Goal: Task Accomplishment & Management: Manage account settings

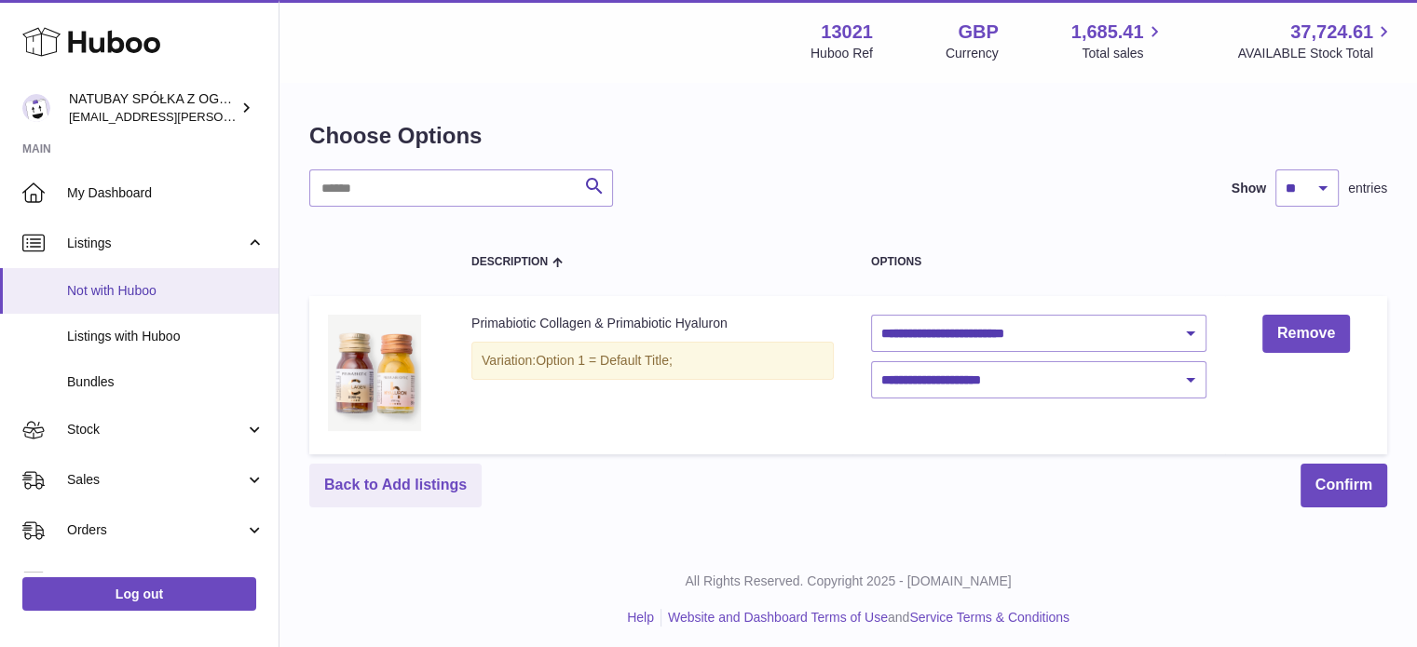
click at [161, 297] on span "Not with Huboo" at bounding box center [165, 291] width 197 height 18
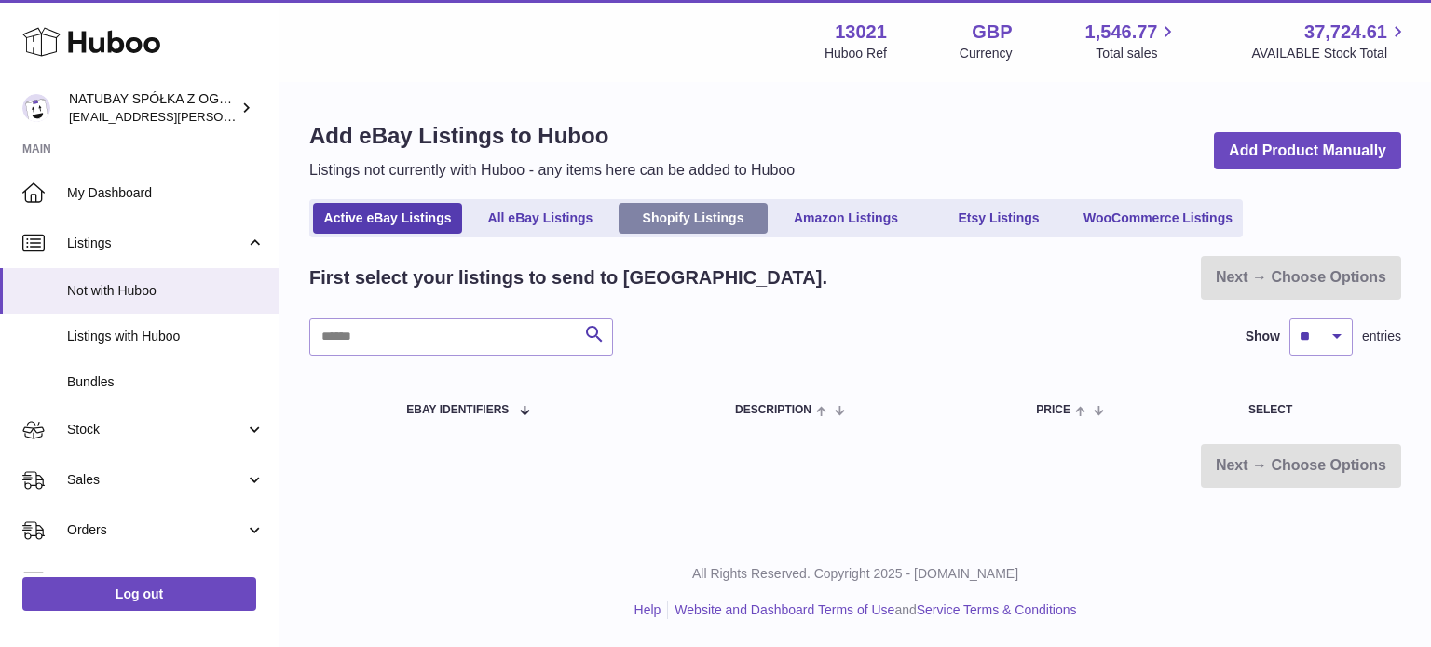
click at [757, 225] on link "Shopify Listings" at bounding box center [692, 218] width 149 height 31
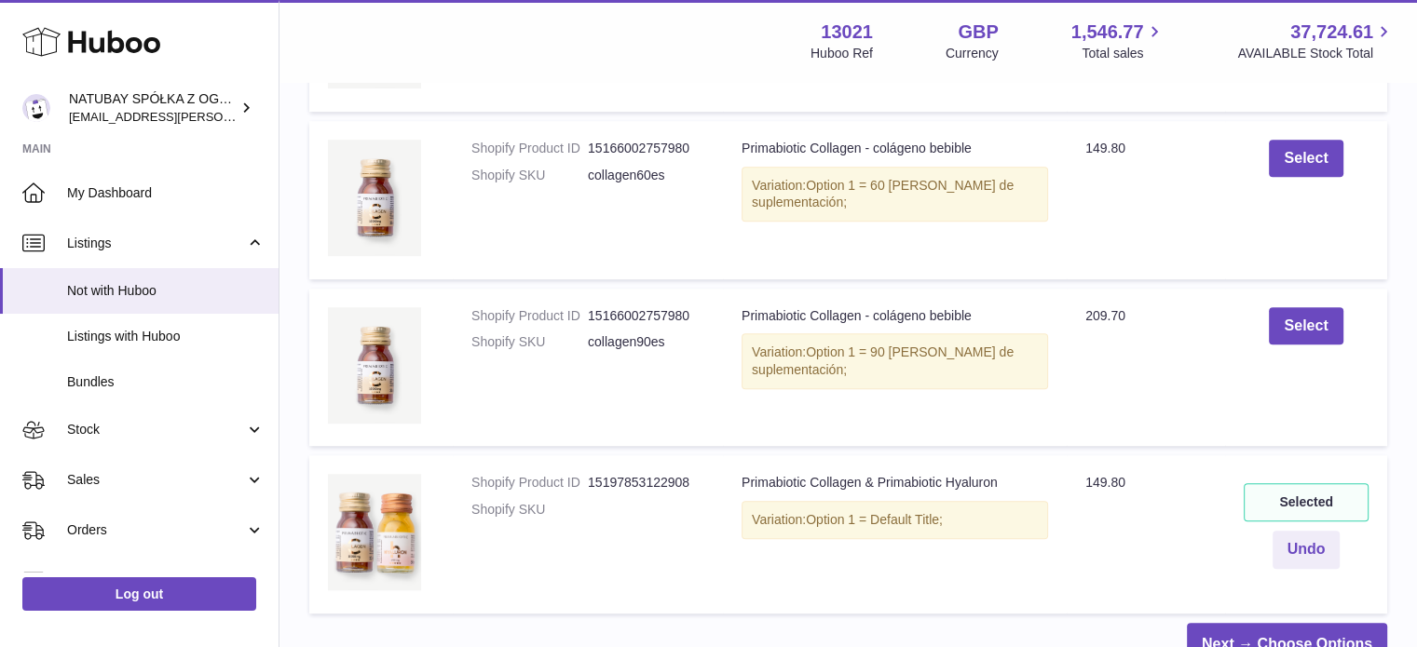
scroll to position [1118, 0]
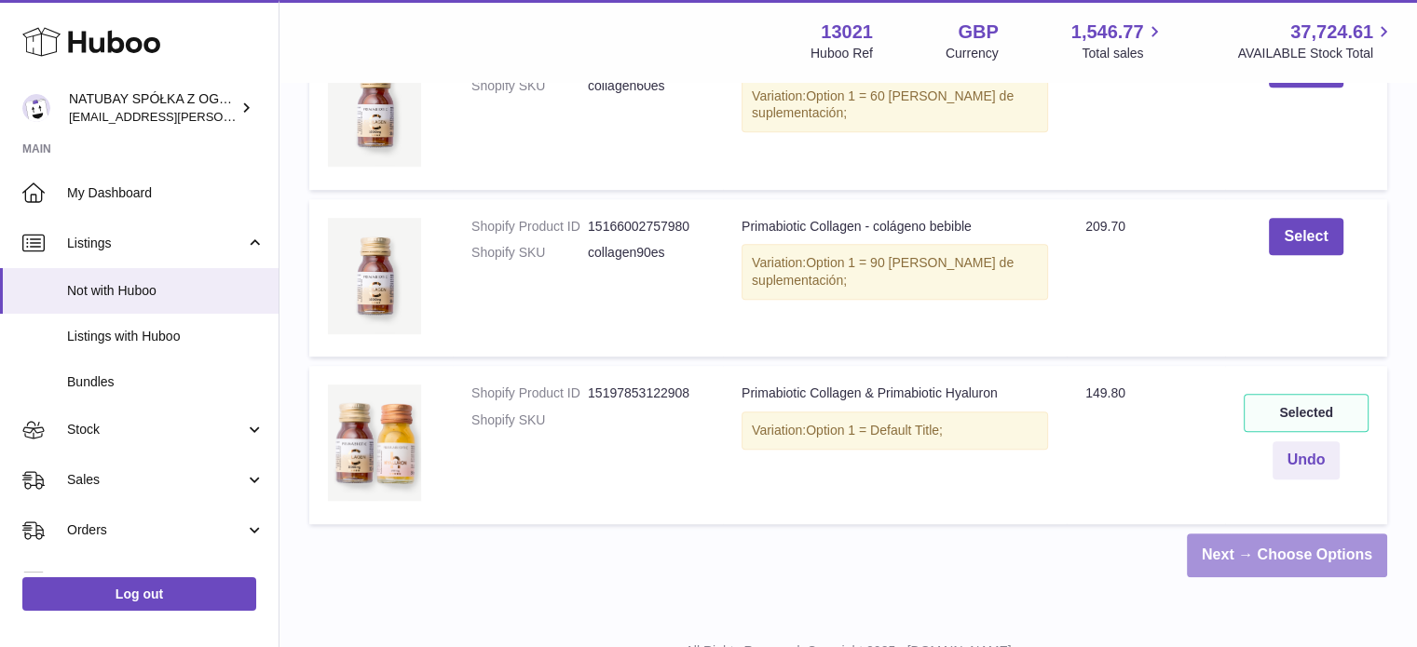
click at [1301, 562] on link "Next → Choose Options" at bounding box center [1287, 556] width 200 height 44
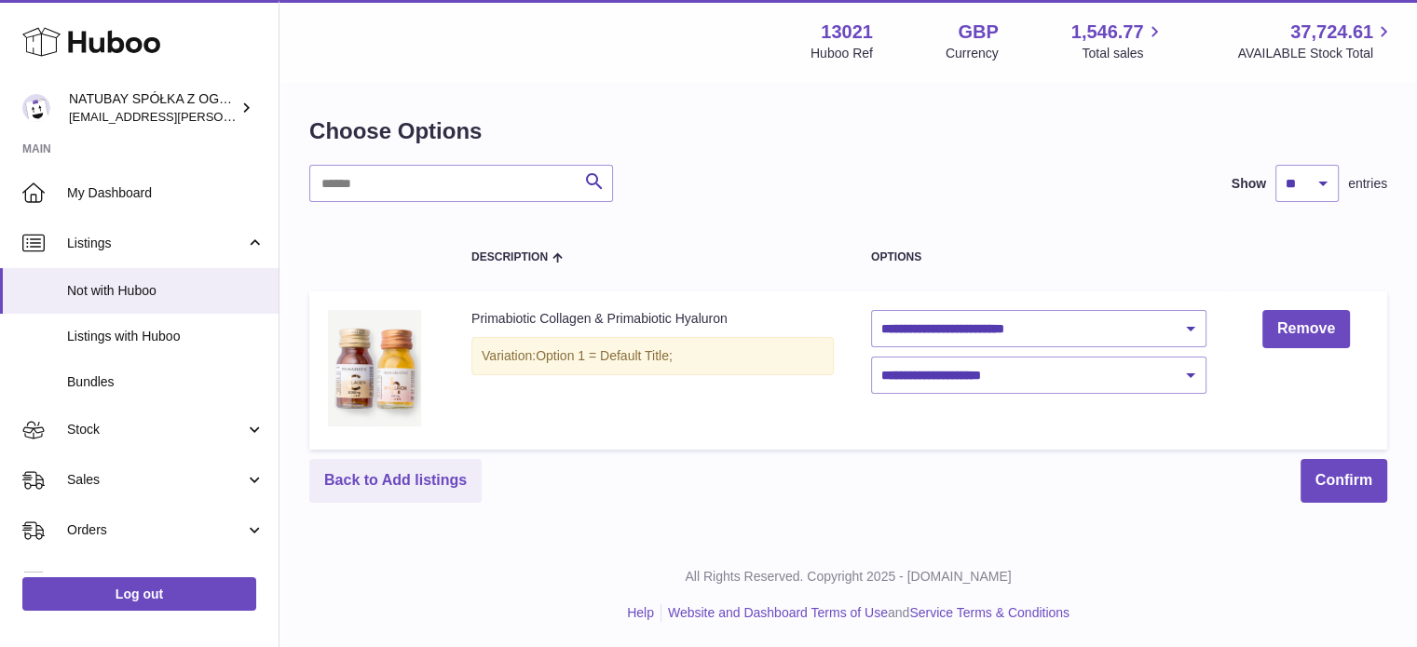
scroll to position [6, 0]
click at [995, 323] on select "**********" at bounding box center [1038, 327] width 335 height 37
click at [766, 200] on div "Search Show ** ** ** *** entries" at bounding box center [848, 182] width 1078 height 37
click at [237, 271] on link "Not with Huboo" at bounding box center [139, 291] width 278 height 46
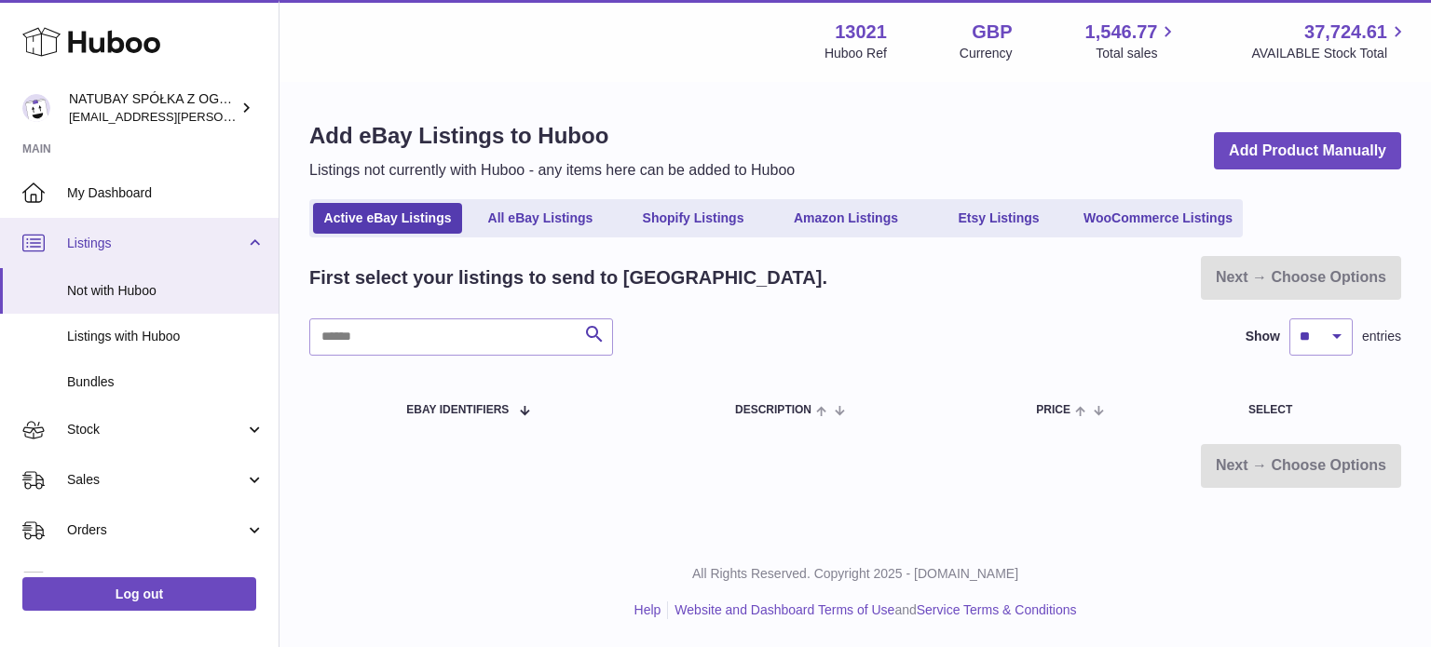
click at [224, 247] on span "Listings" at bounding box center [156, 244] width 178 height 18
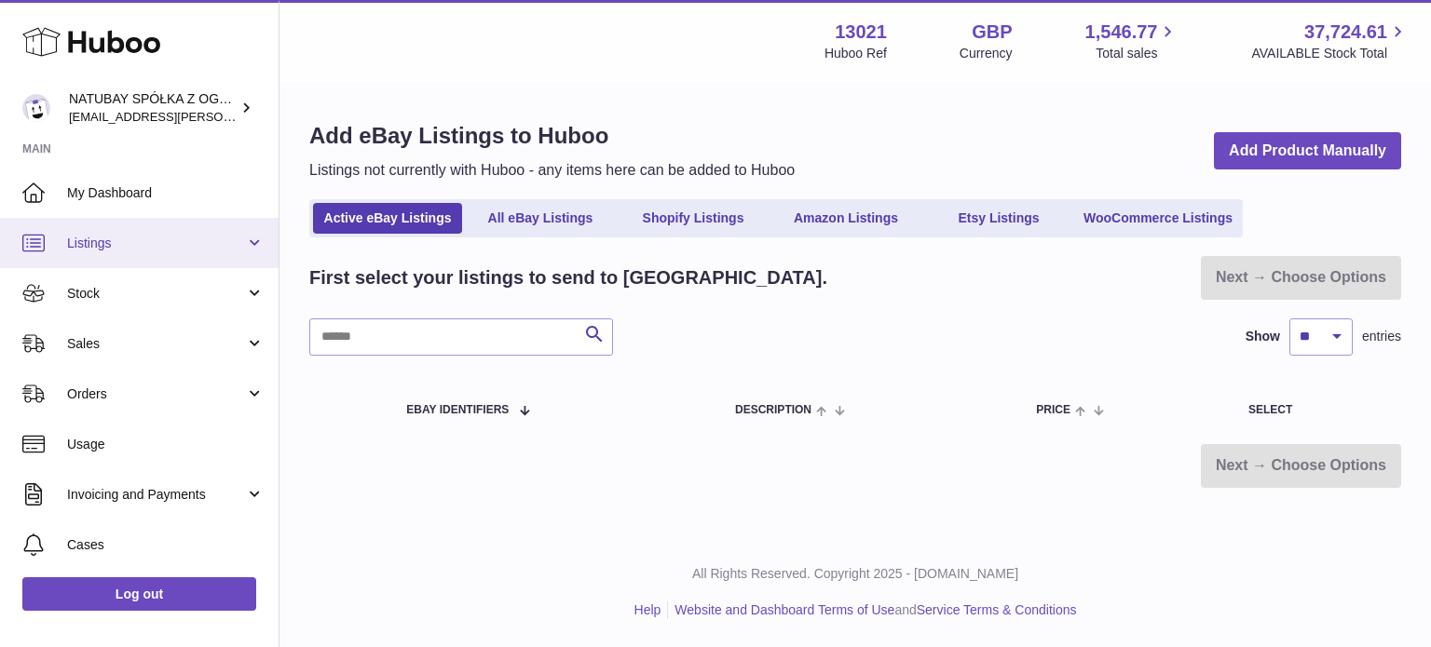
click at [224, 248] on span "Listings" at bounding box center [156, 244] width 178 height 18
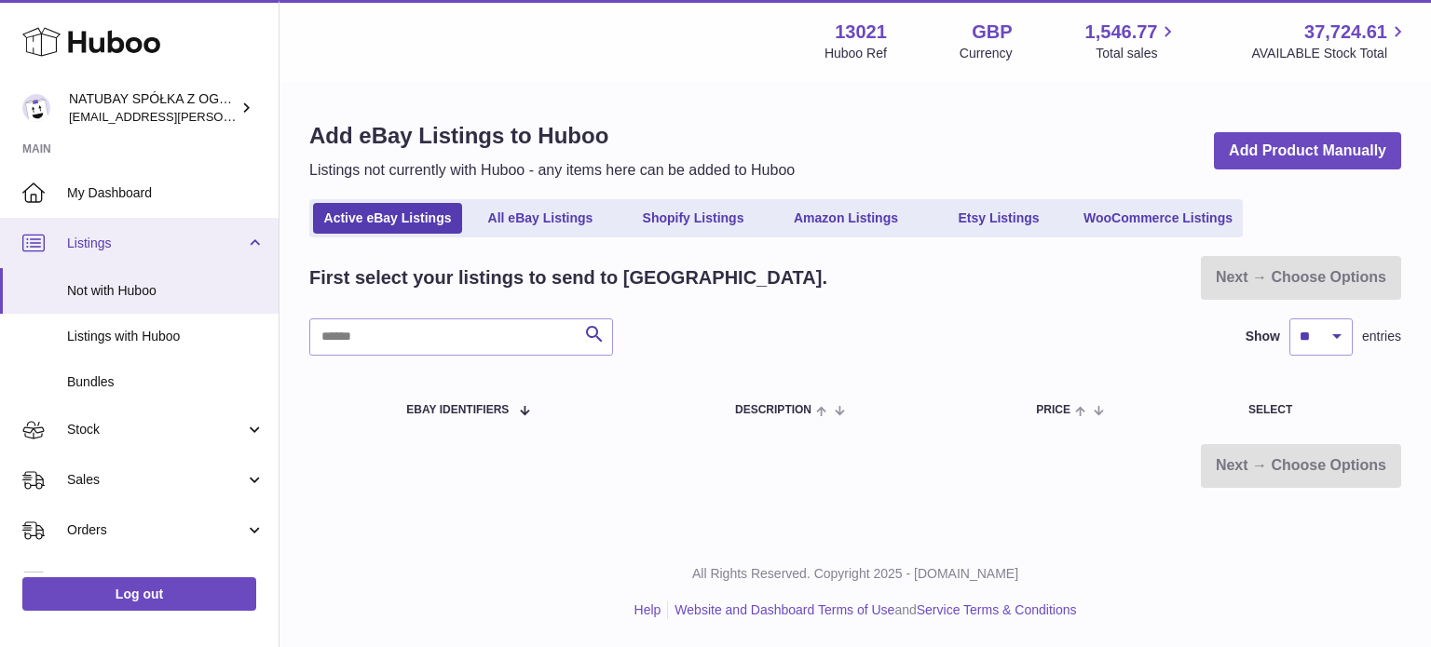
click at [223, 230] on link "Listings" at bounding box center [139, 243] width 278 height 50
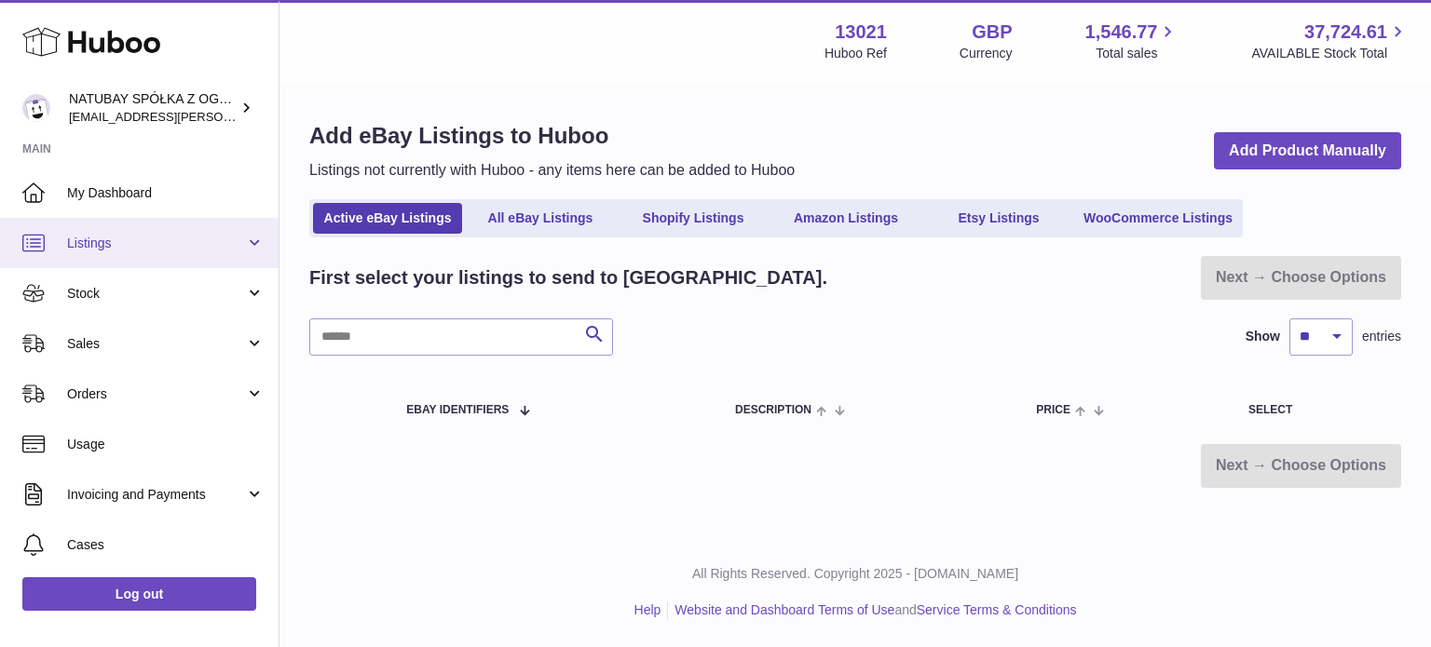
click at [152, 252] on link "Listings" at bounding box center [139, 243] width 278 height 50
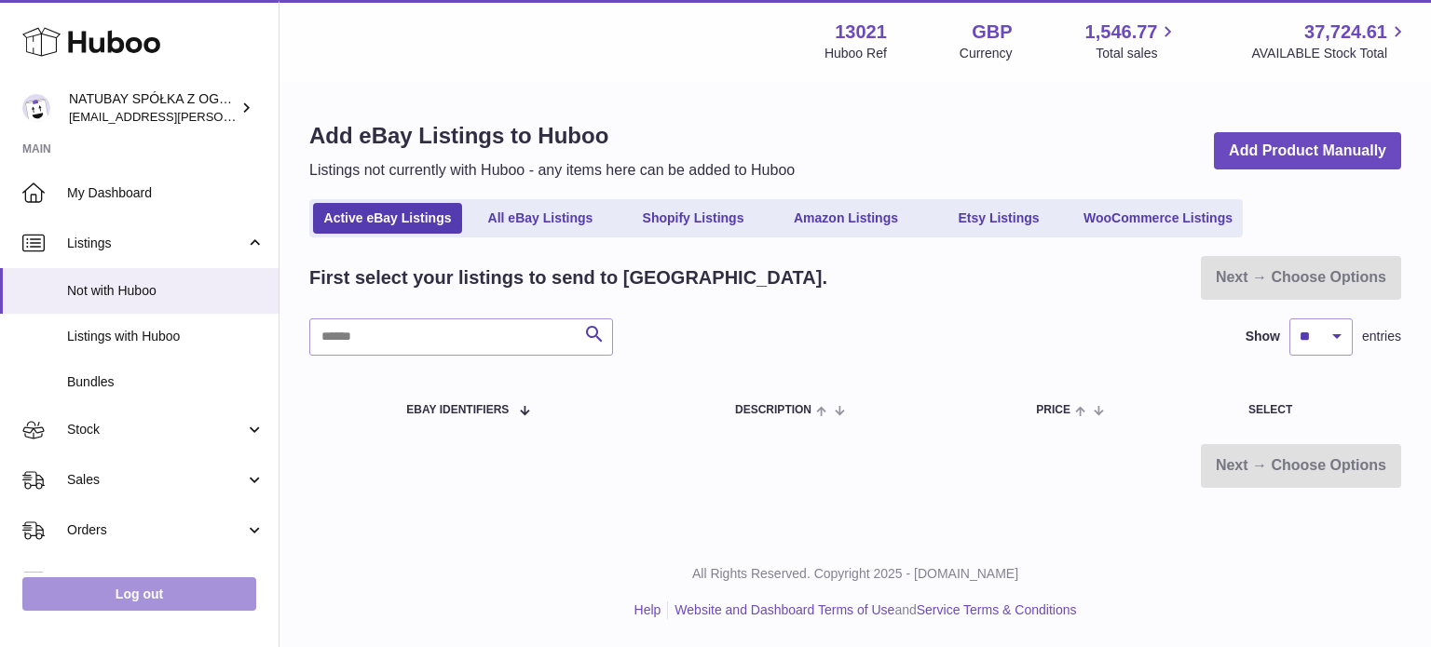
click at [160, 595] on link "Log out" at bounding box center [139, 594] width 234 height 34
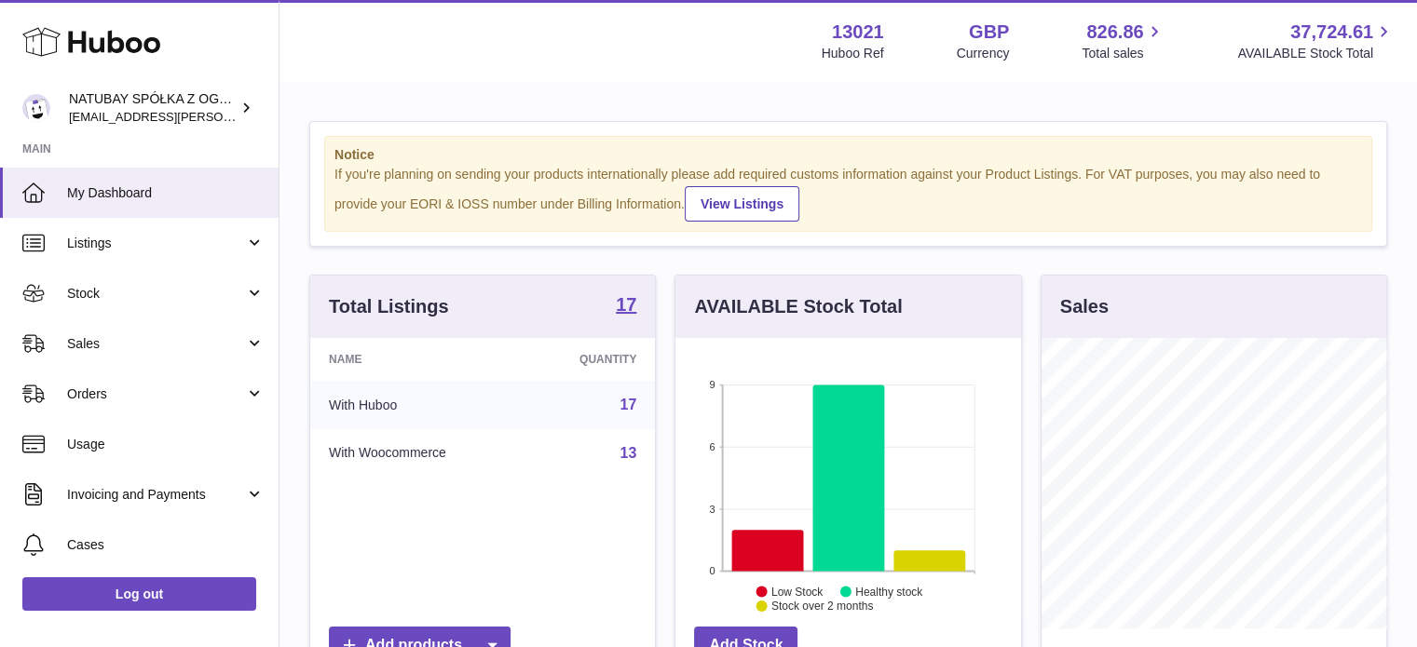
scroll to position [291, 346]
click at [158, 246] on span "Listings" at bounding box center [156, 244] width 178 height 18
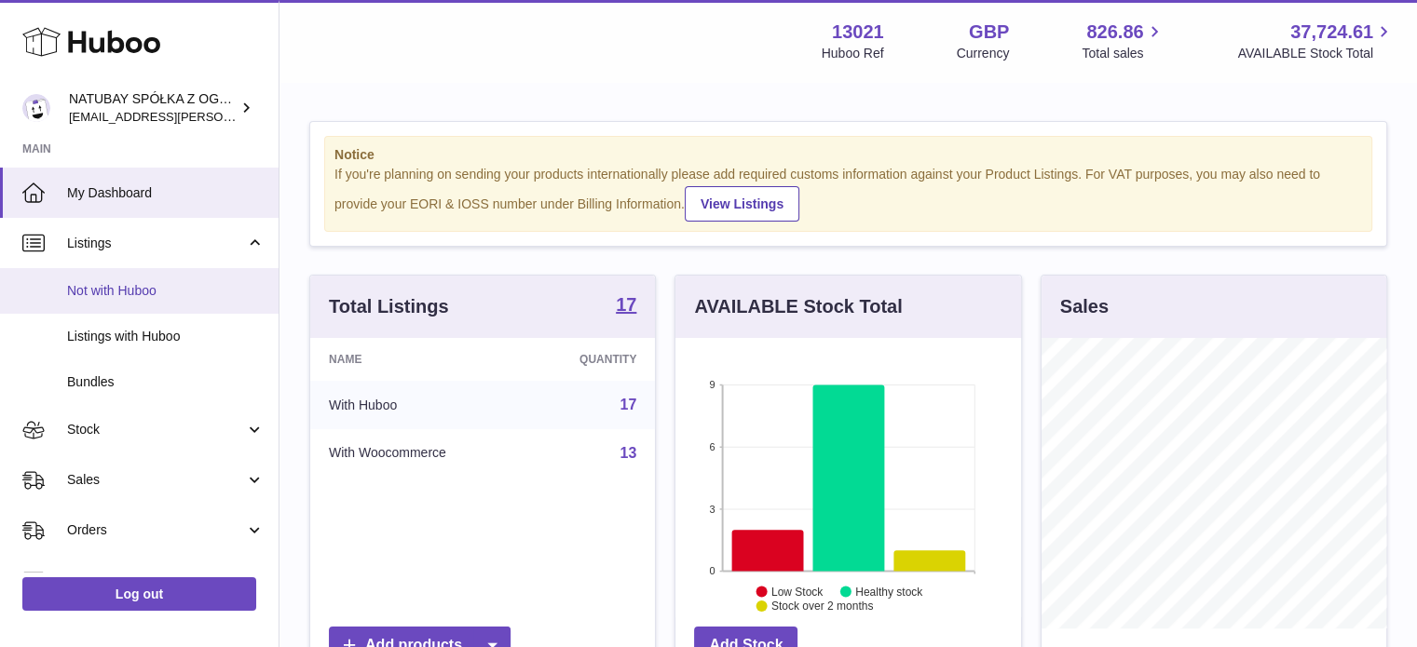
click at [142, 290] on span "Not with Huboo" at bounding box center [165, 291] width 197 height 18
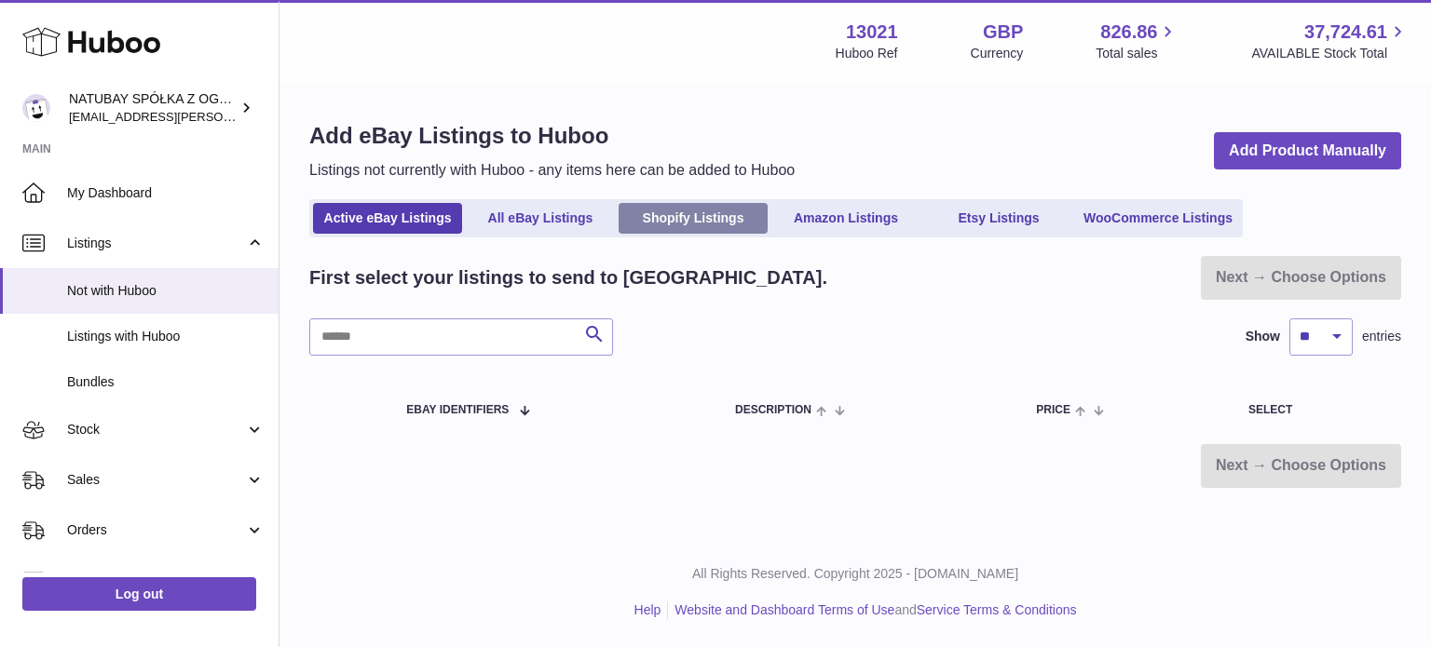
click at [672, 223] on link "Shopify Listings" at bounding box center [692, 218] width 149 height 31
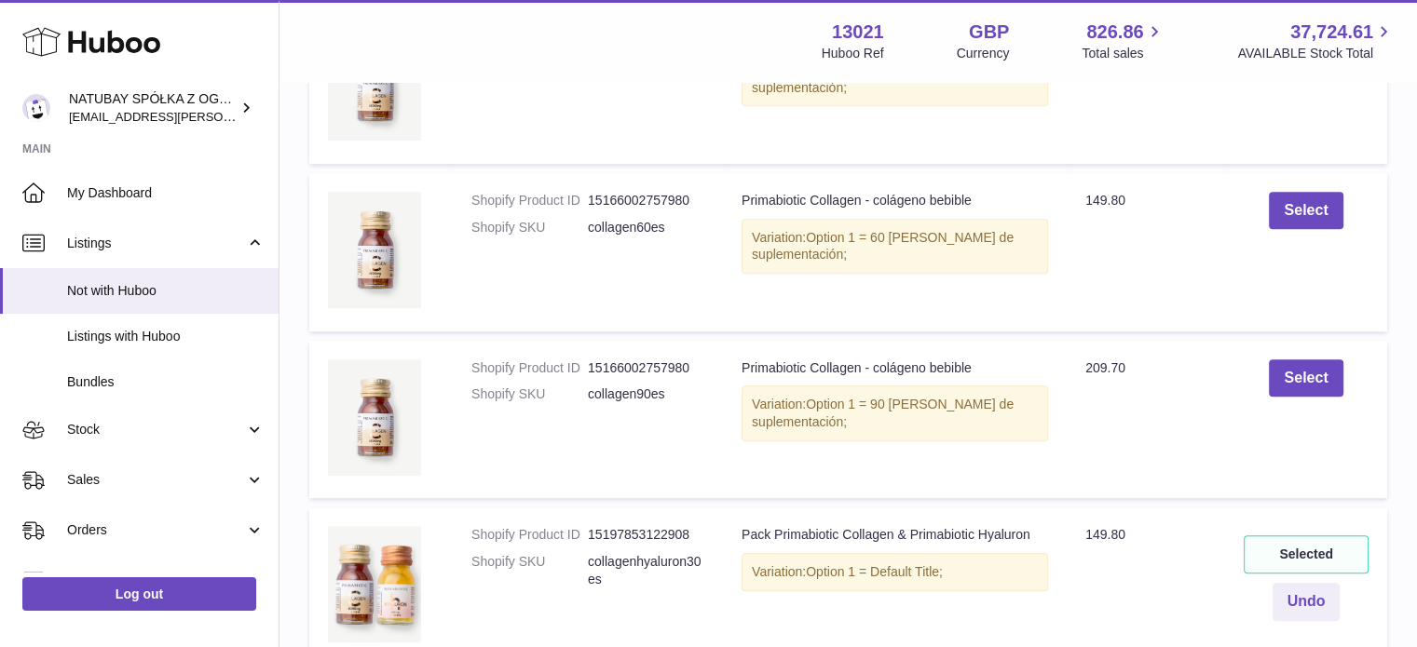
scroll to position [1193, 0]
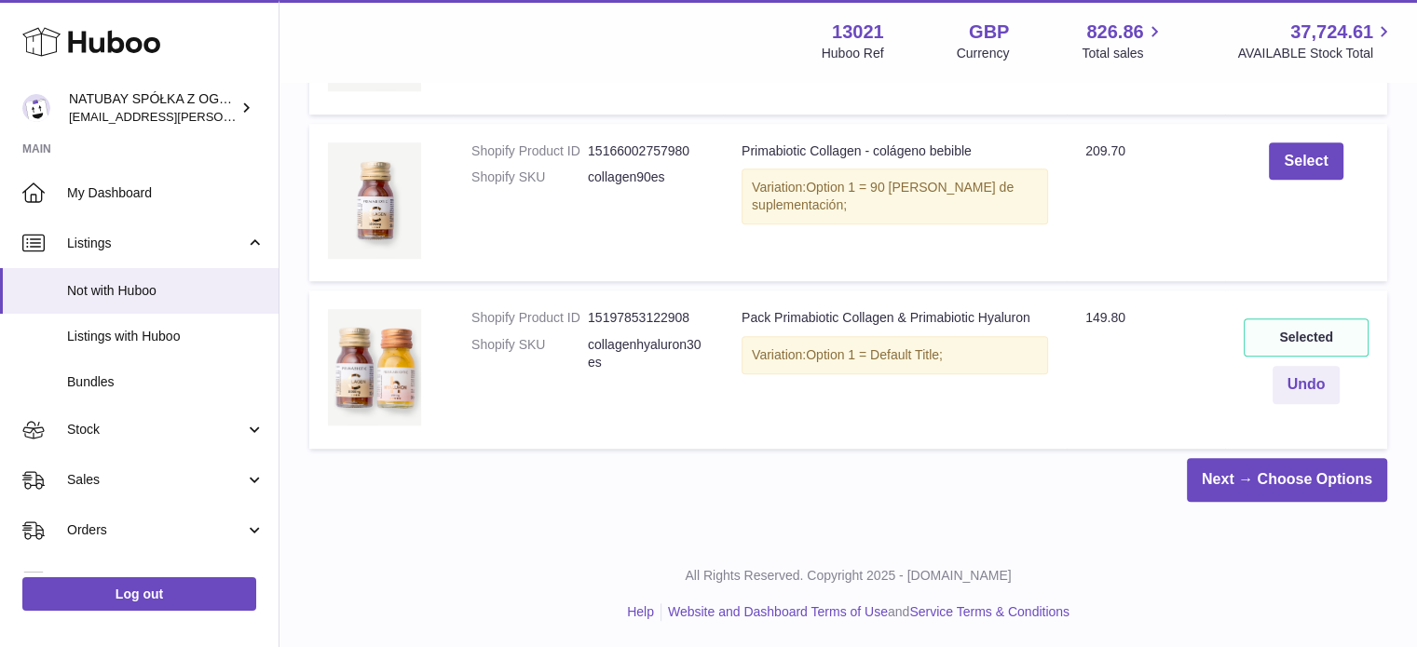
click at [1309, 344] on div "Selected" at bounding box center [1305, 338] width 125 height 38
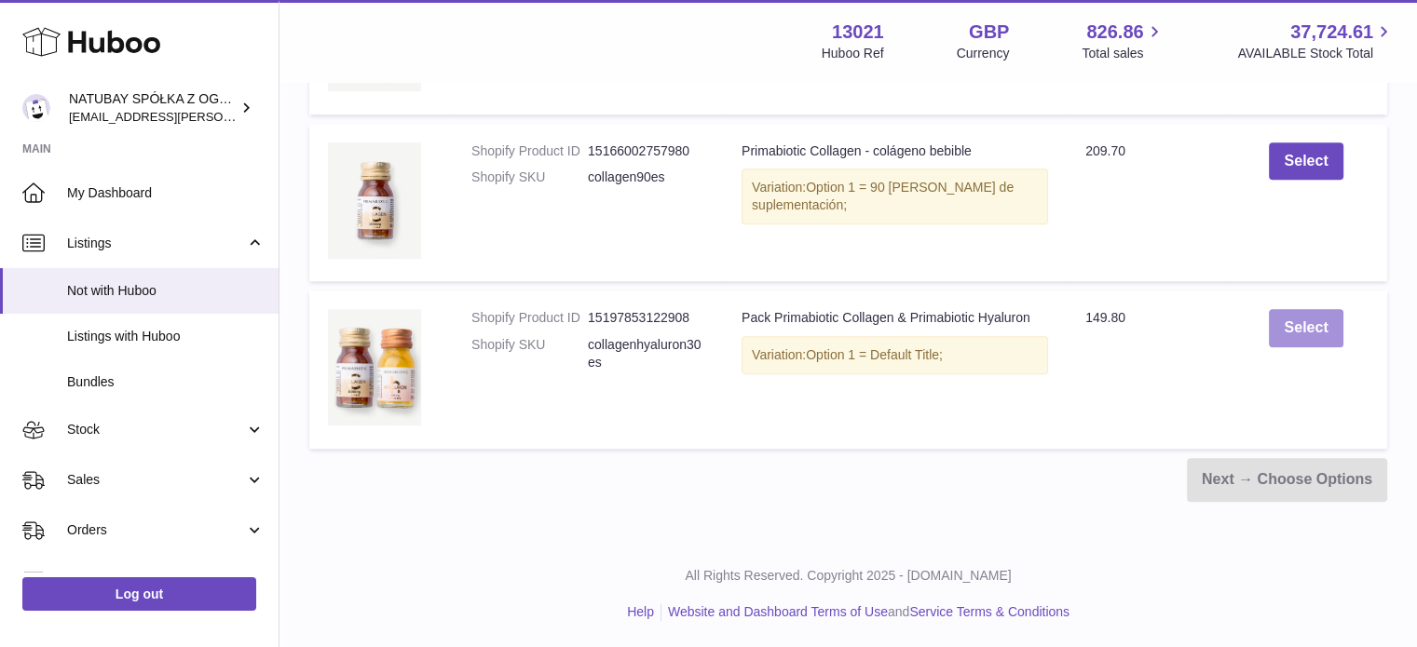
drag, startPoint x: 1311, startPoint y: 323, endPoint x: 1311, endPoint y: 336, distance: 13.0
click at [1311, 323] on button "Select" at bounding box center [1305, 328] width 74 height 38
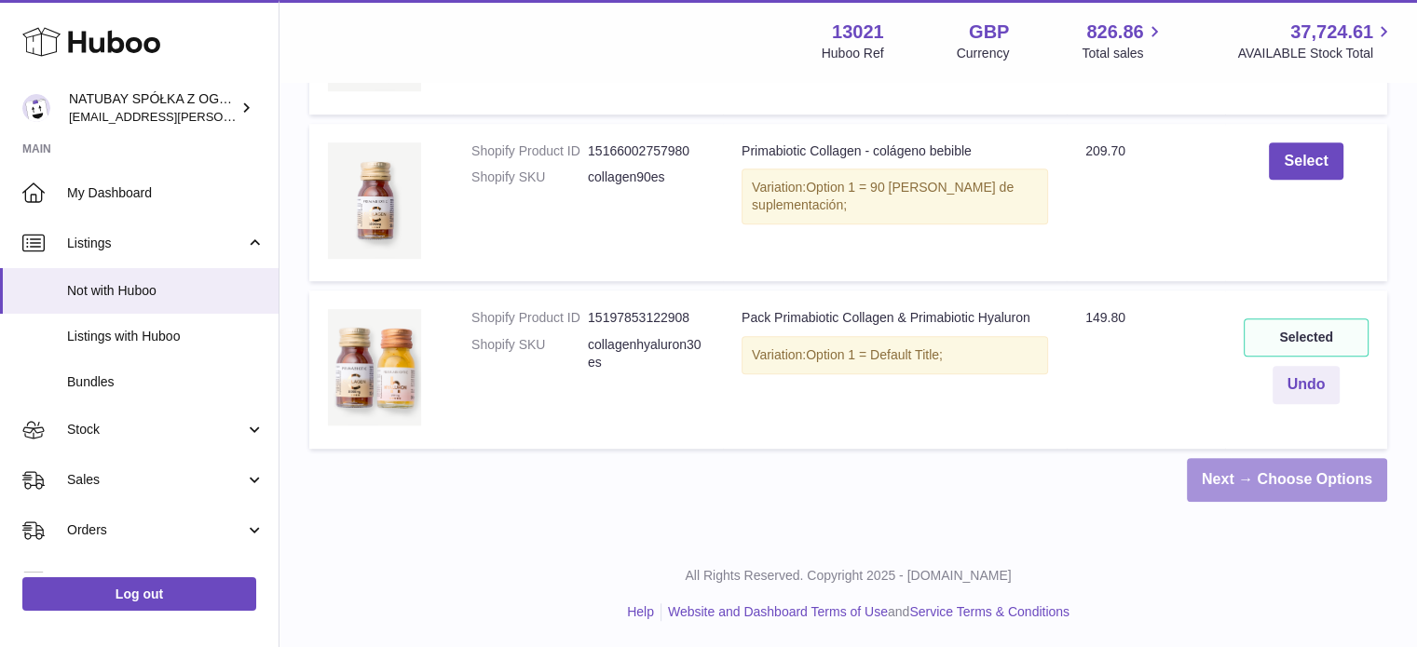
click at [1319, 472] on link "Next → Choose Options" at bounding box center [1287, 480] width 200 height 44
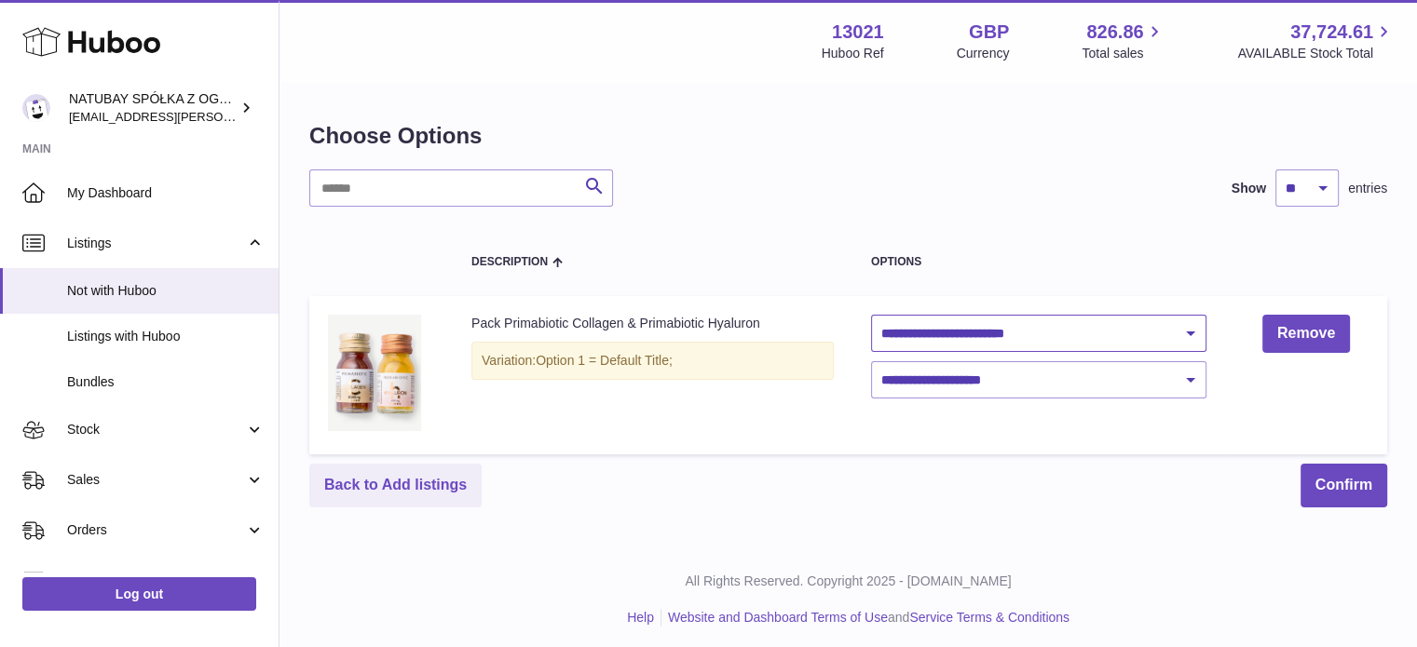
click at [1121, 345] on select "**********" at bounding box center [1038, 333] width 335 height 37
select select "********"
click at [871, 315] on select "**********" at bounding box center [1038, 333] width 335 height 37
click at [1325, 479] on button "Confirm" at bounding box center [1343, 486] width 87 height 44
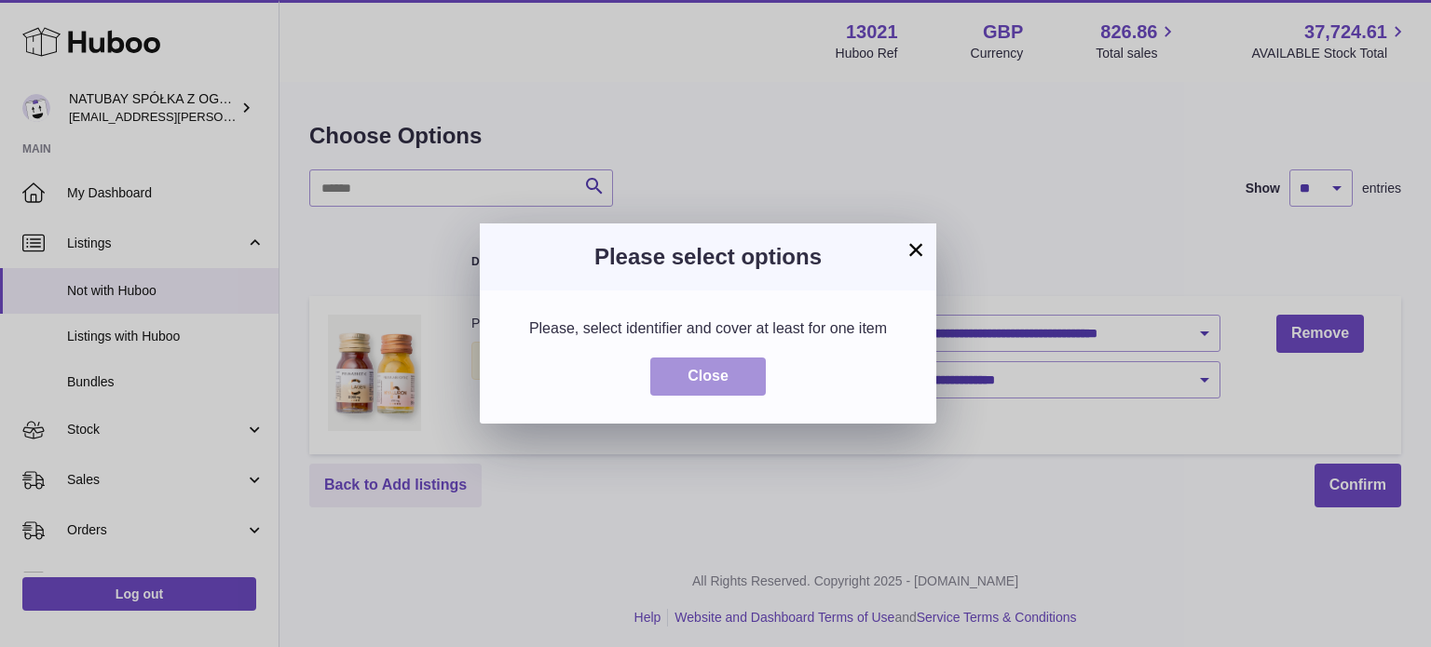
drag, startPoint x: 729, startPoint y: 375, endPoint x: 956, endPoint y: 388, distance: 226.7
click at [729, 375] on button "Close" at bounding box center [707, 377] width 115 height 38
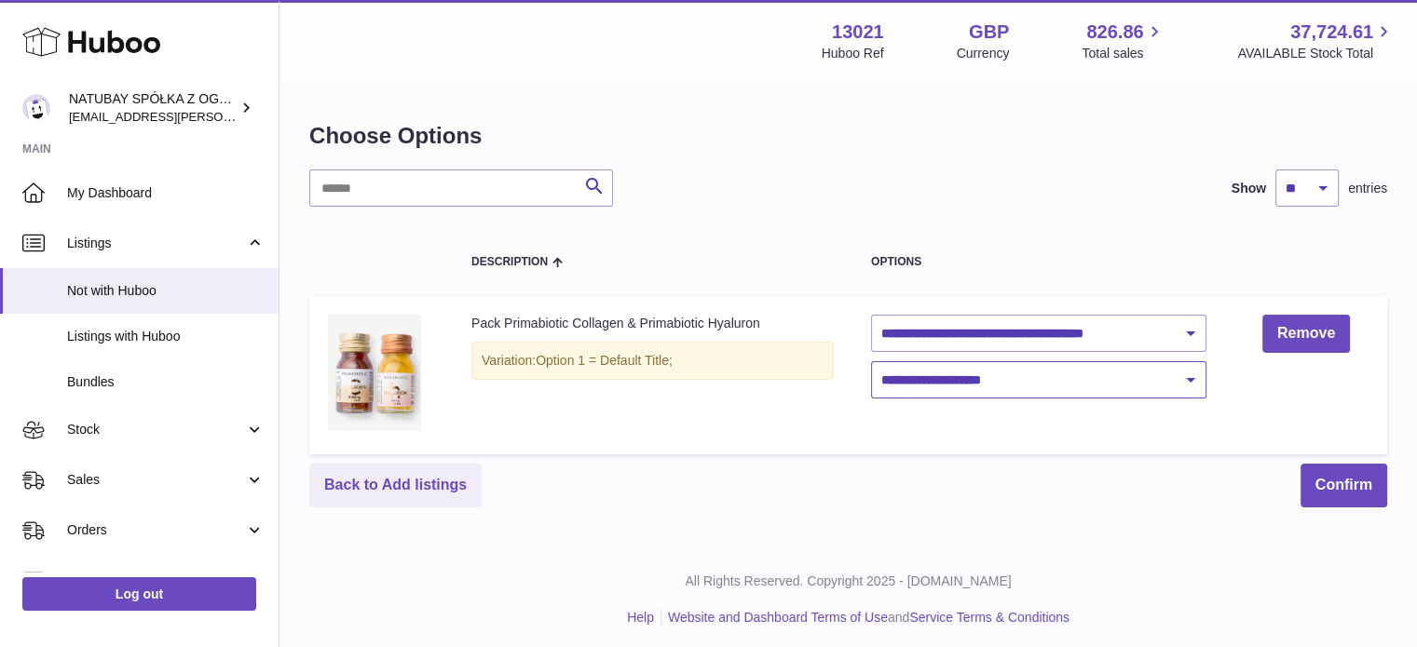
click at [1051, 396] on select "**********" at bounding box center [1038, 379] width 335 height 37
select select "****"
click at [871, 361] on select "**********" at bounding box center [1038, 379] width 335 height 37
click at [1314, 495] on button "Confirm" at bounding box center [1343, 486] width 87 height 44
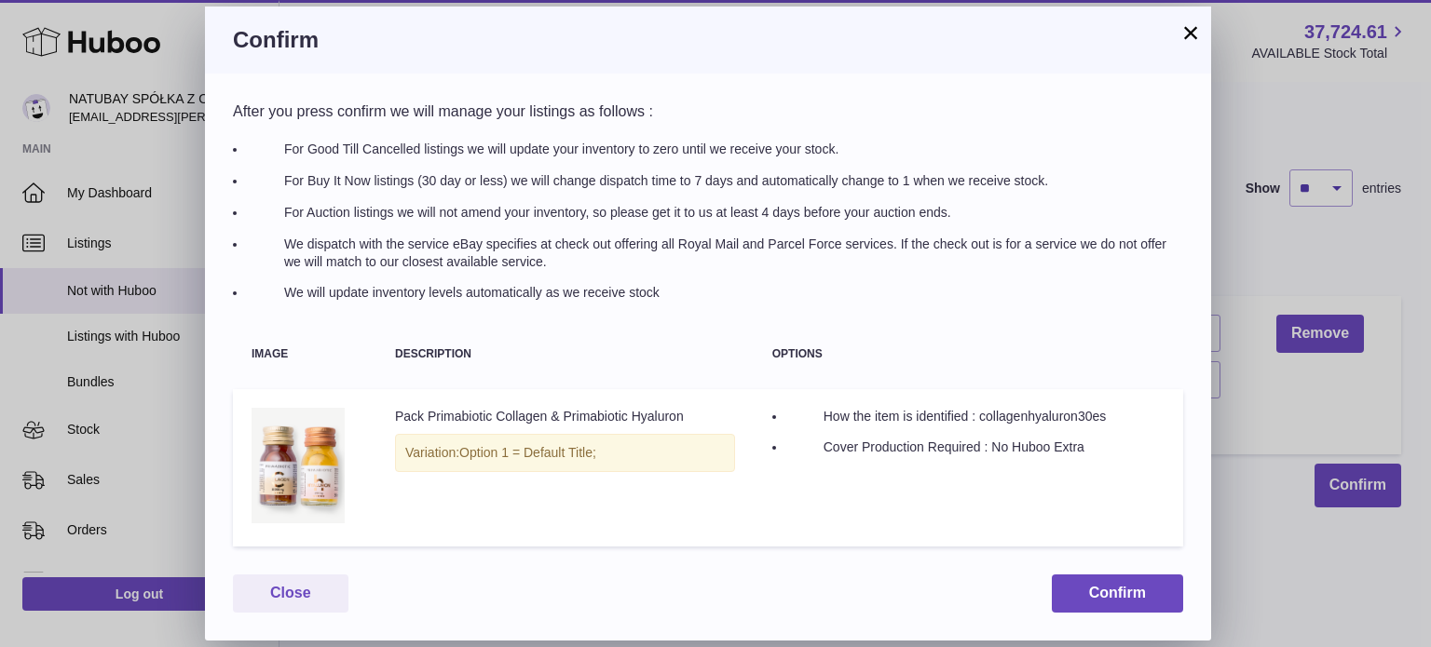
drag, startPoint x: 287, startPoint y: 148, endPoint x: 718, endPoint y: 283, distance: 451.9
click at [718, 283] on ul "For Good Till Cancelled listings we will update your inventory to zero until we…" at bounding box center [715, 221] width 936 height 161
copy ul "For Good Till Cancelled listings we will update your inventory to zero until we…"
click at [1195, 35] on button "×" at bounding box center [1190, 32] width 22 height 22
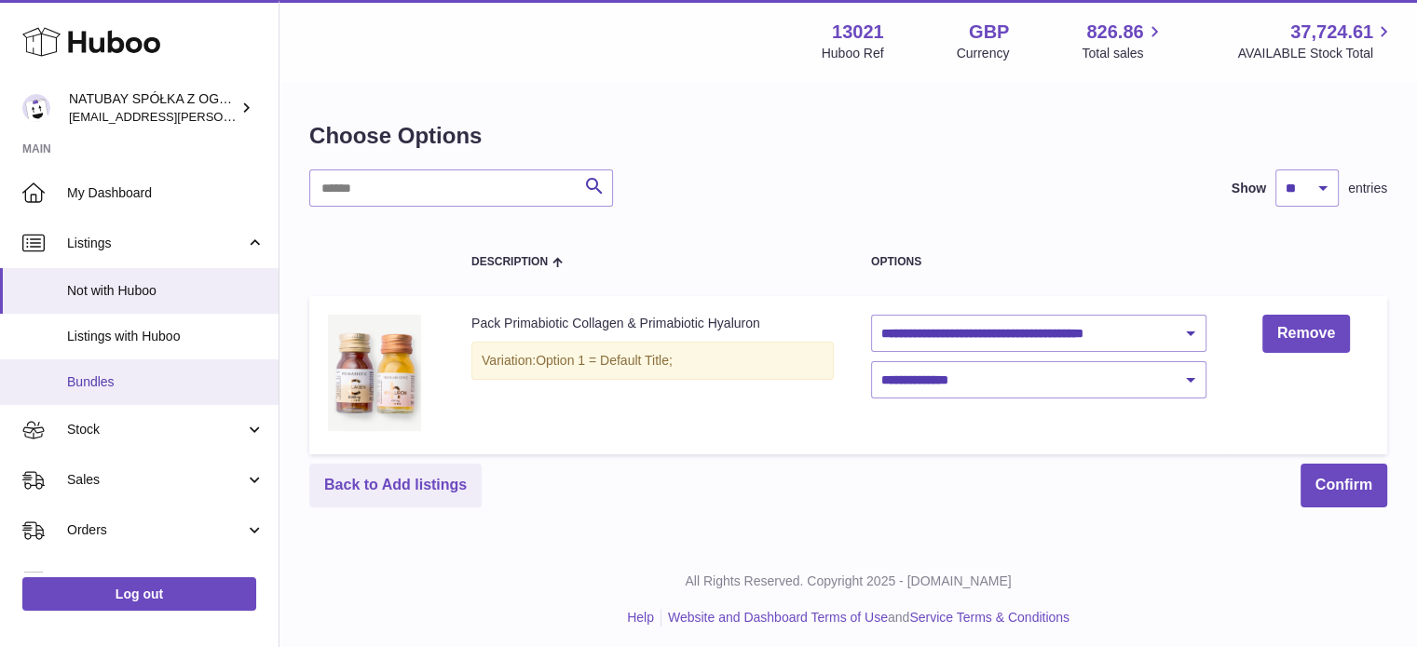
click at [152, 394] on link "Bundles" at bounding box center [139, 382] width 278 height 46
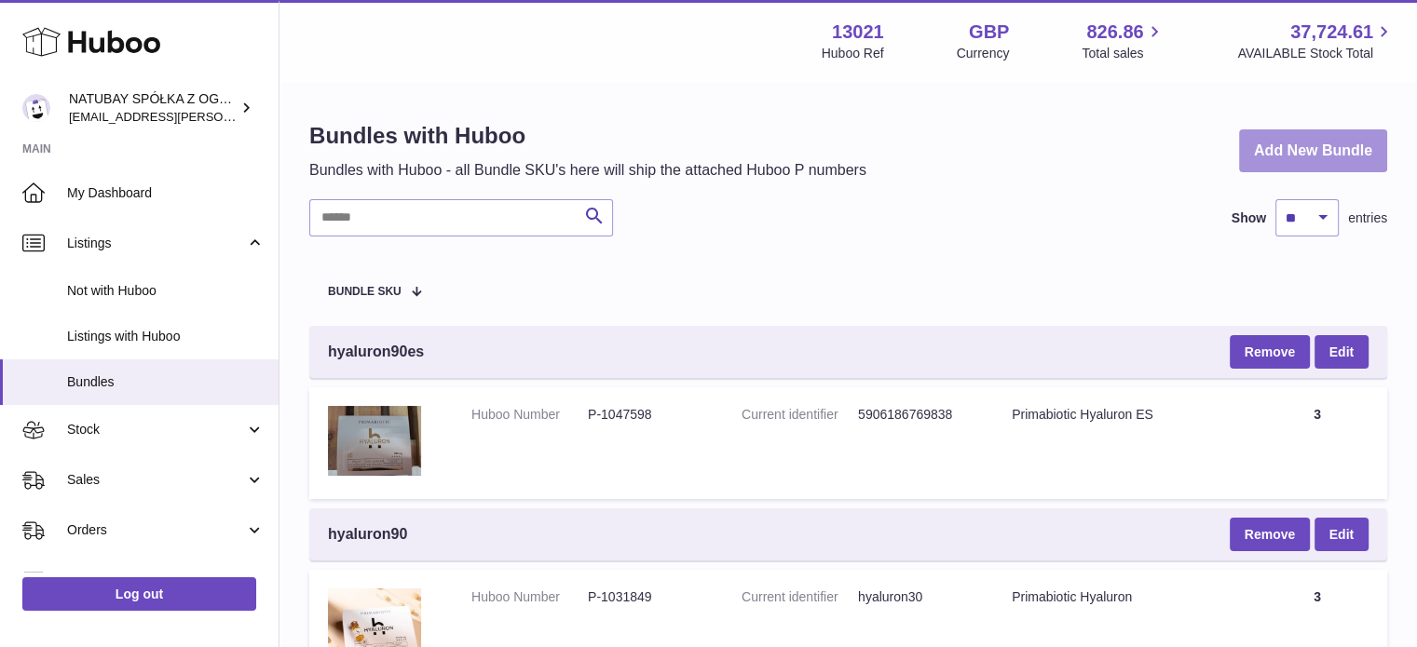
click at [1314, 141] on link "Add New Bundle" at bounding box center [1313, 151] width 148 height 44
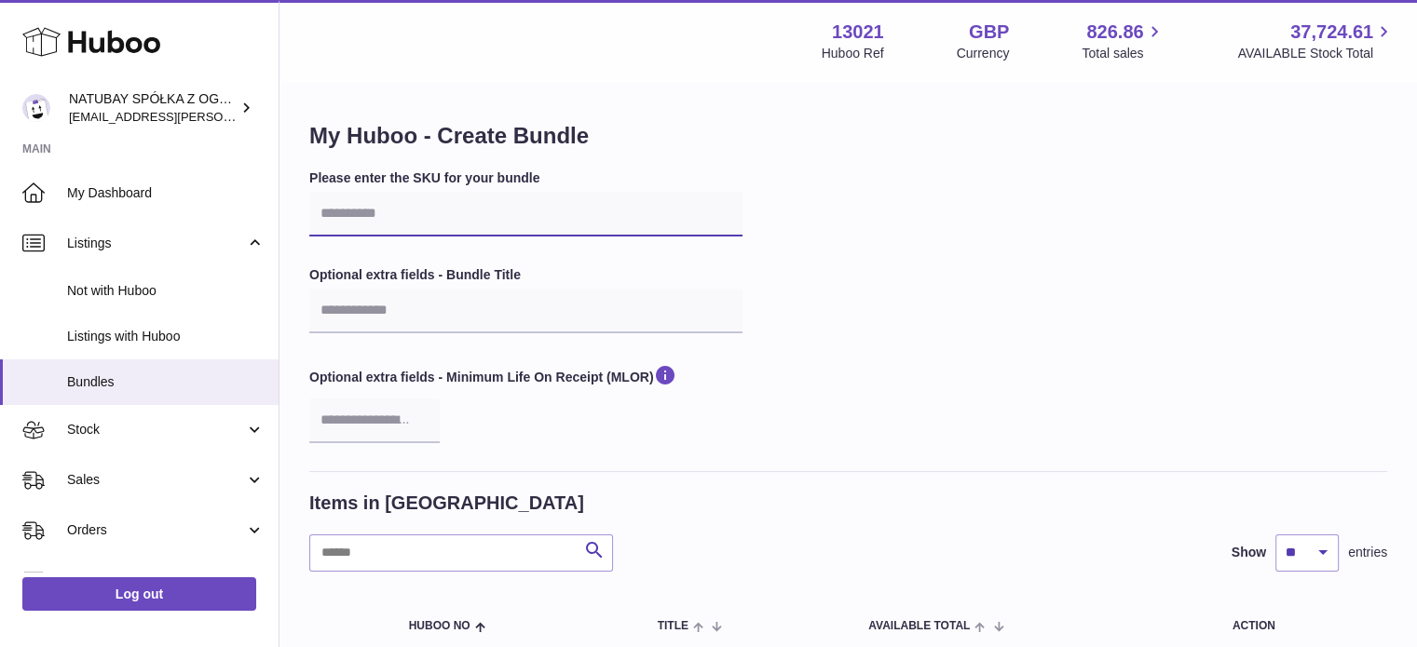
click at [445, 198] on input "text" at bounding box center [525, 214] width 433 height 45
paste input "**********"
type input "**********"
click at [892, 213] on div "**********" at bounding box center [848, 321] width 1078 height 302
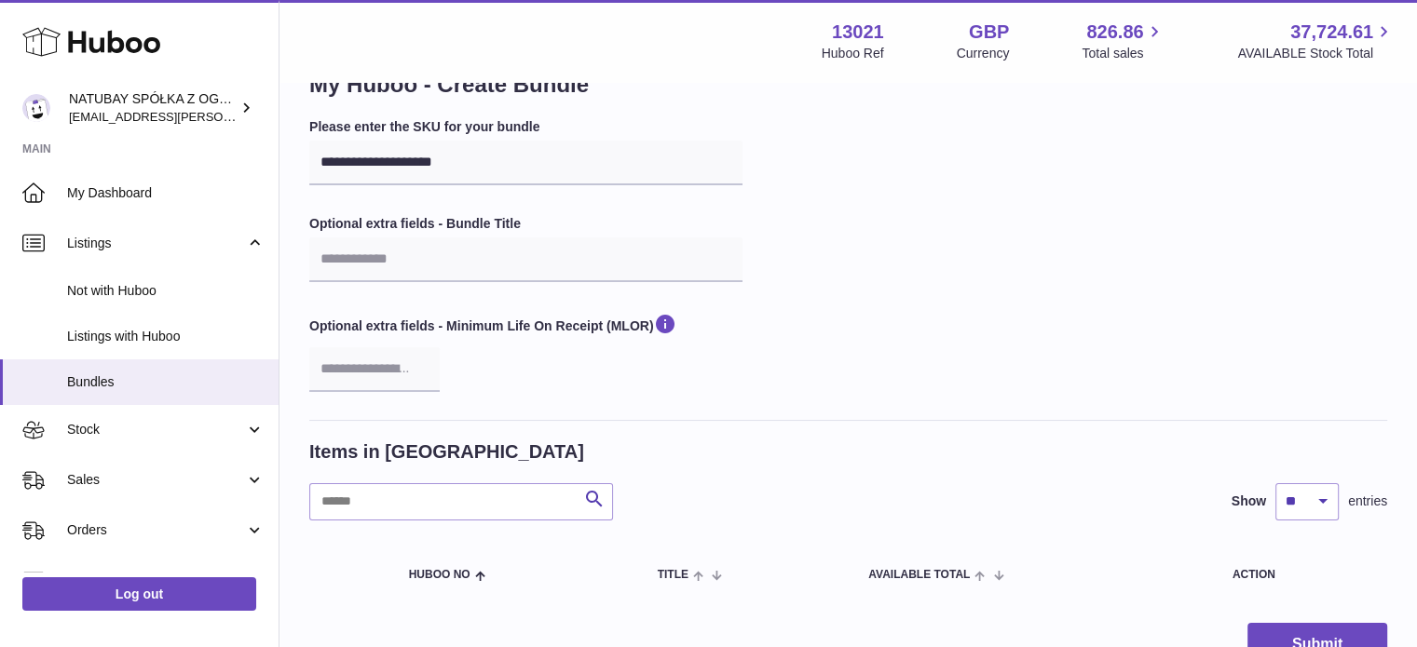
scroll to position [93, 0]
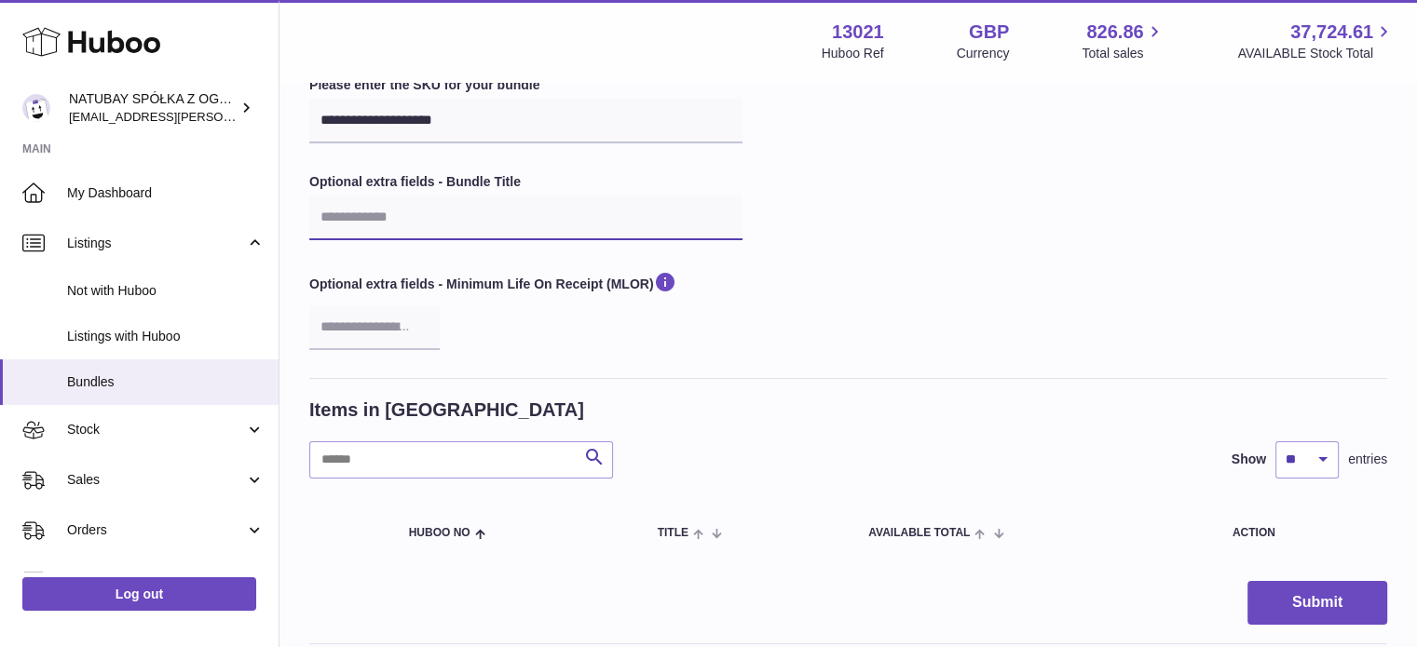
click at [501, 223] on input "text" at bounding box center [525, 218] width 433 height 45
type input "**********"
click at [577, 326] on div "Optional extra fields - Minimum Life On Receipt (MLOR)" at bounding box center [525, 309] width 433 height 79
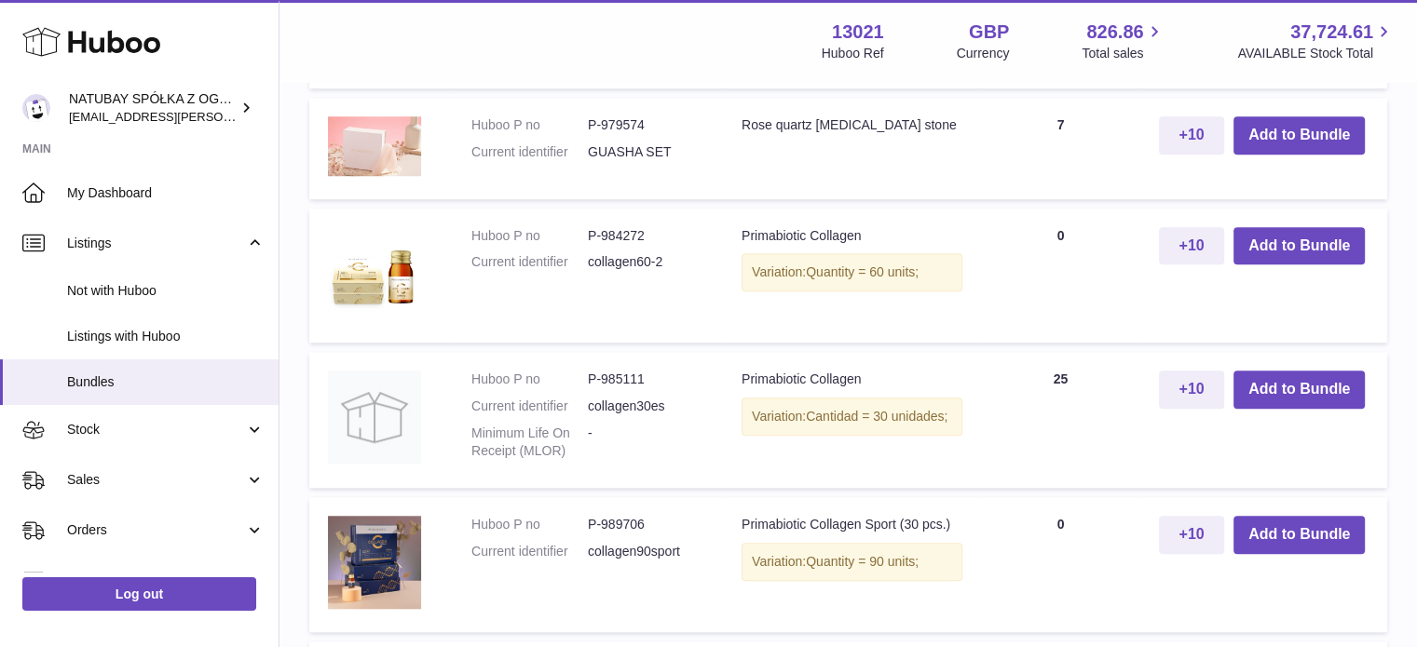
scroll to position [1583, 0]
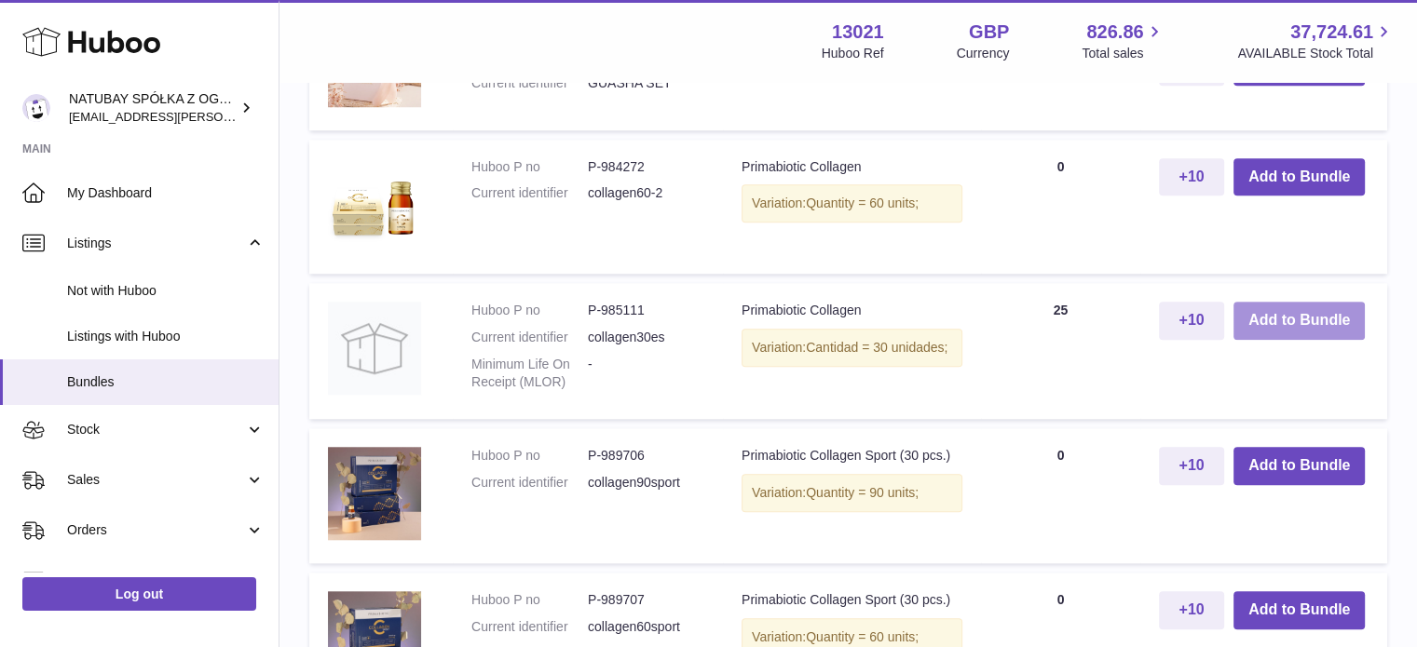
click at [1308, 332] on button "Add to Bundle" at bounding box center [1298, 321] width 131 height 38
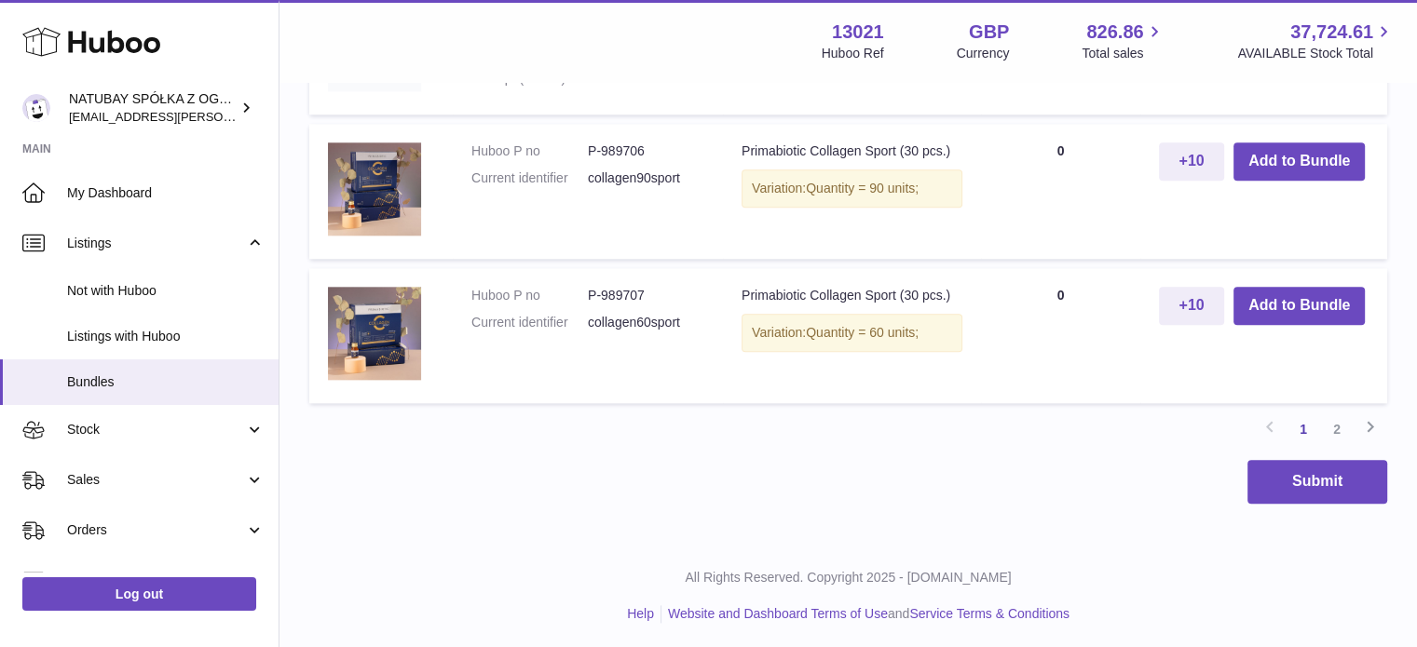
scroll to position [2042, 0]
click at [1330, 426] on link "2" at bounding box center [1337, 429] width 34 height 34
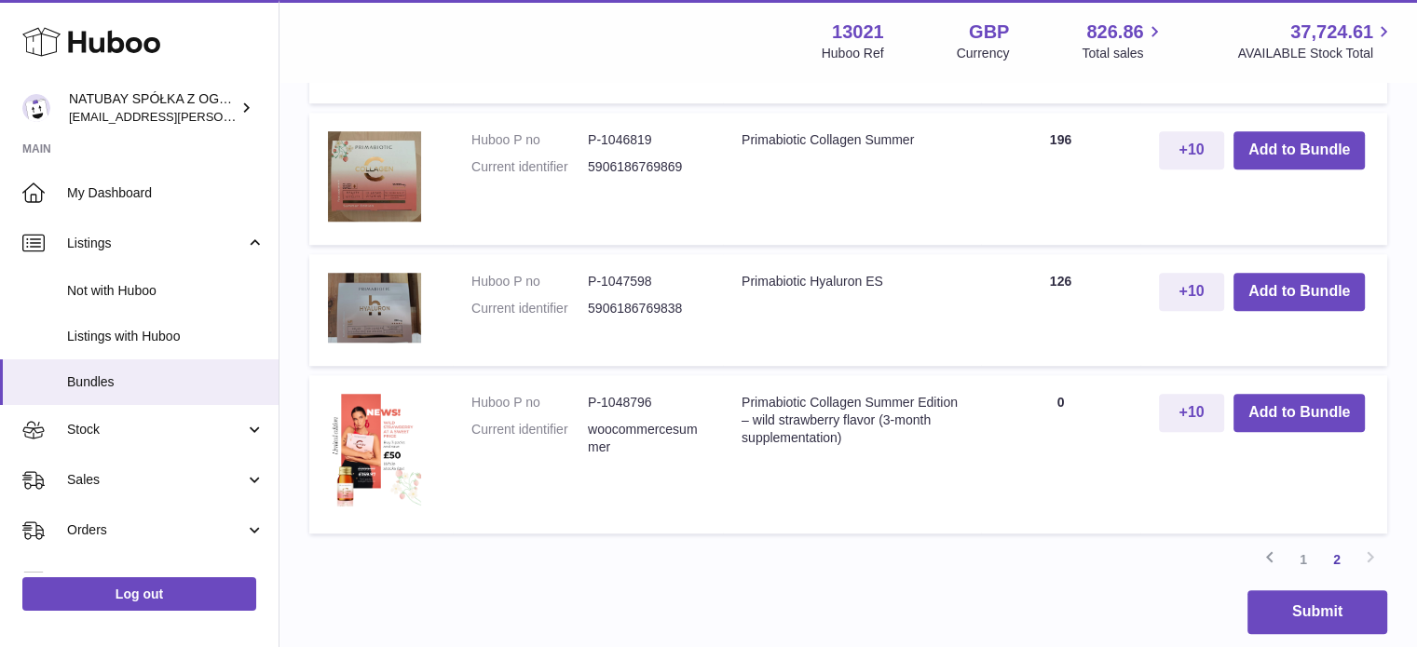
scroll to position [1574, 0]
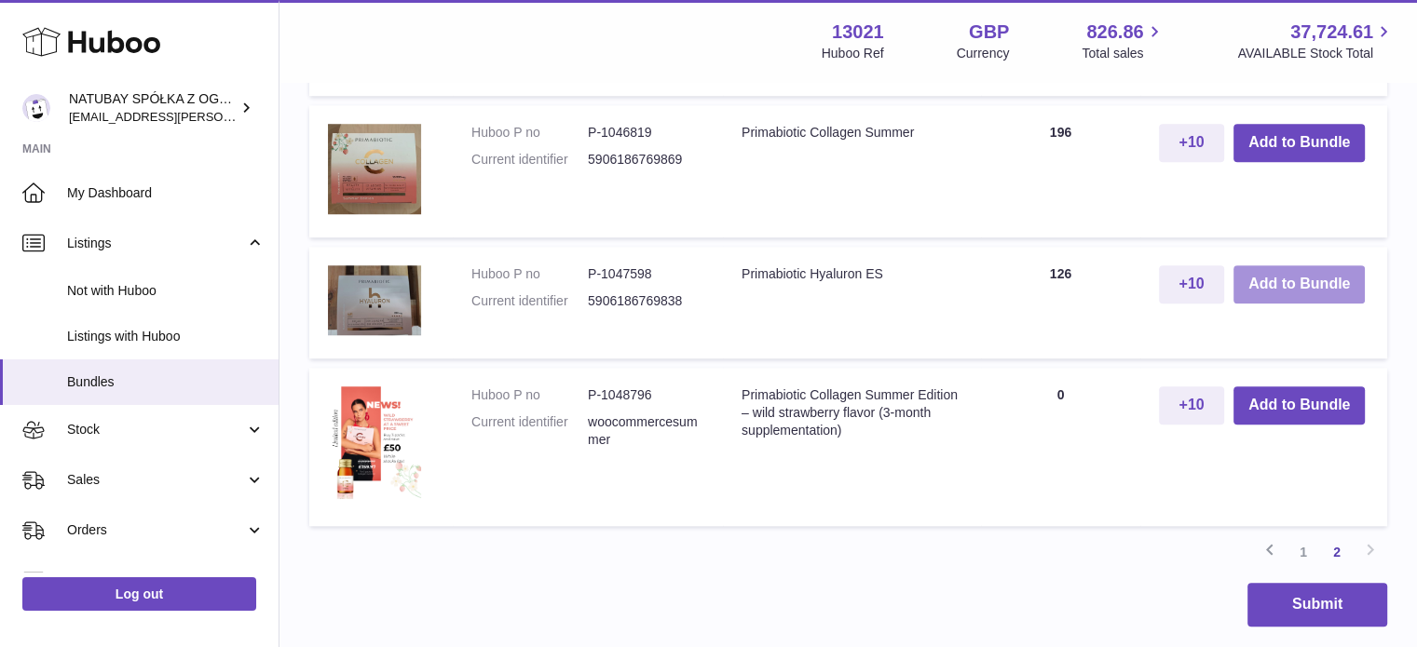
click at [1293, 286] on button "Add to Bundle" at bounding box center [1298, 284] width 131 height 38
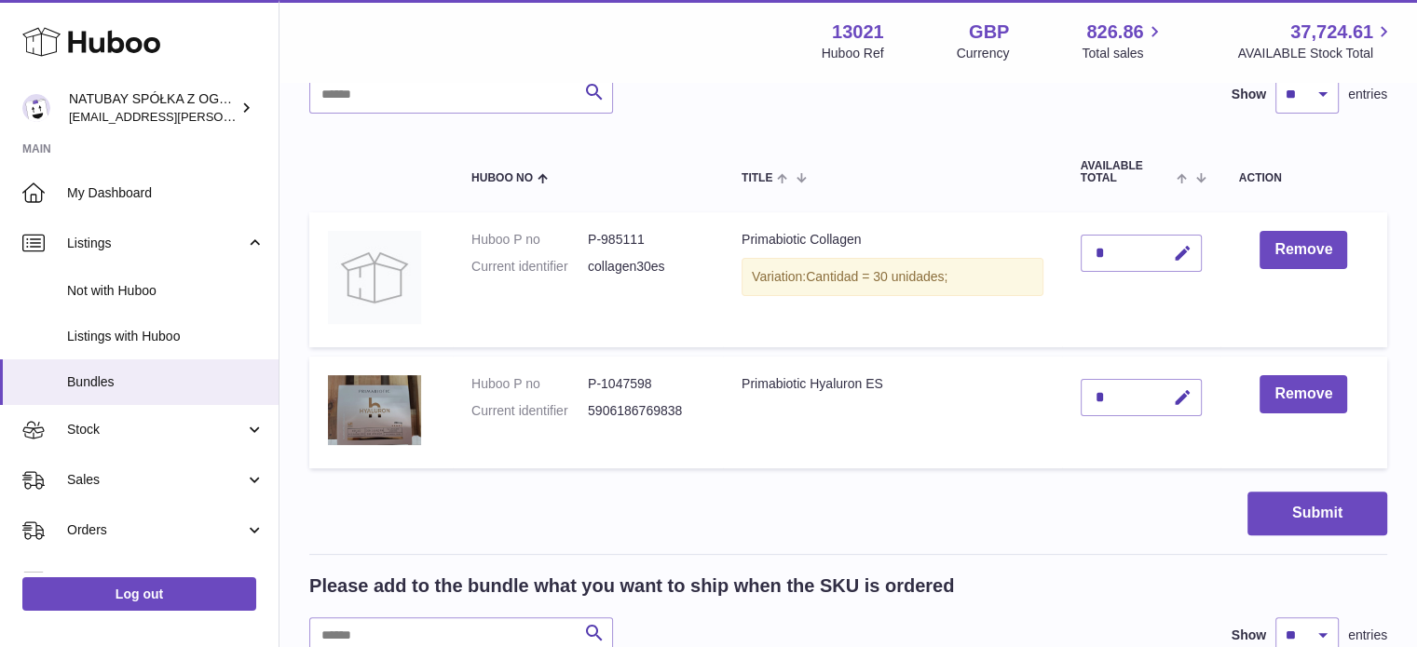
scroll to position [559, 0]
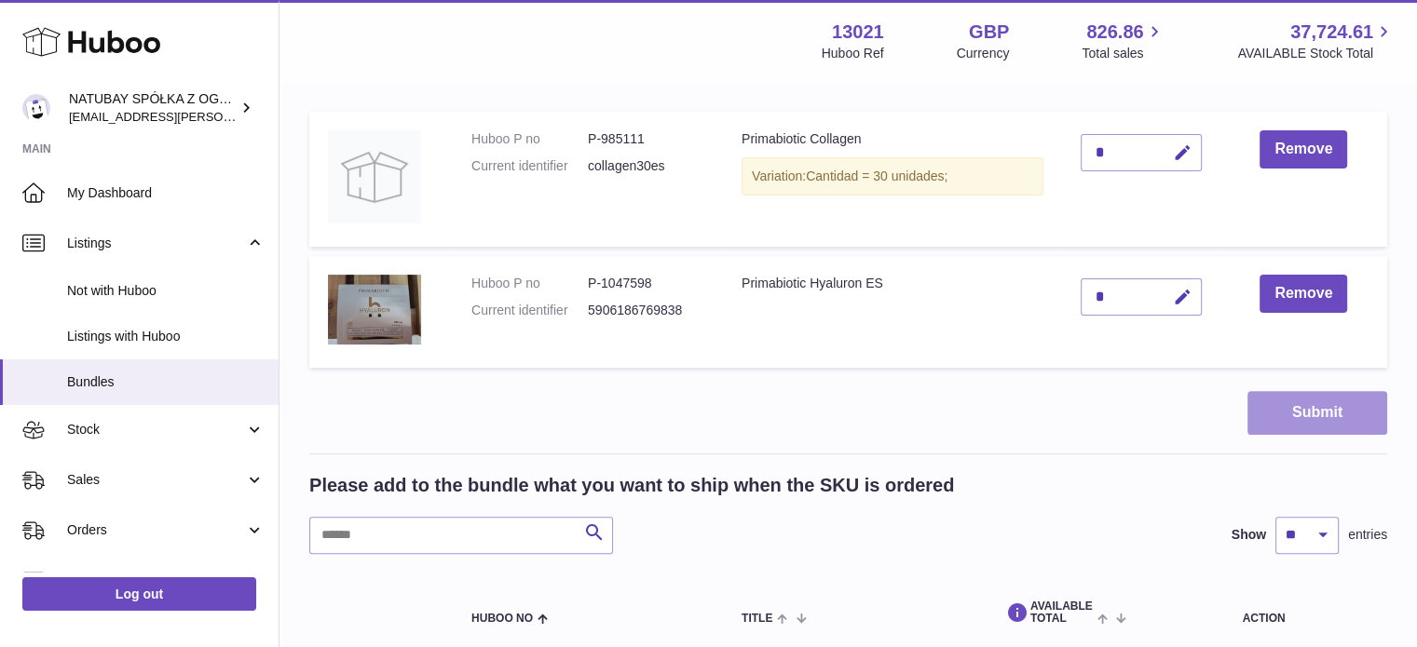
click at [1306, 421] on button "Submit" at bounding box center [1317, 413] width 140 height 44
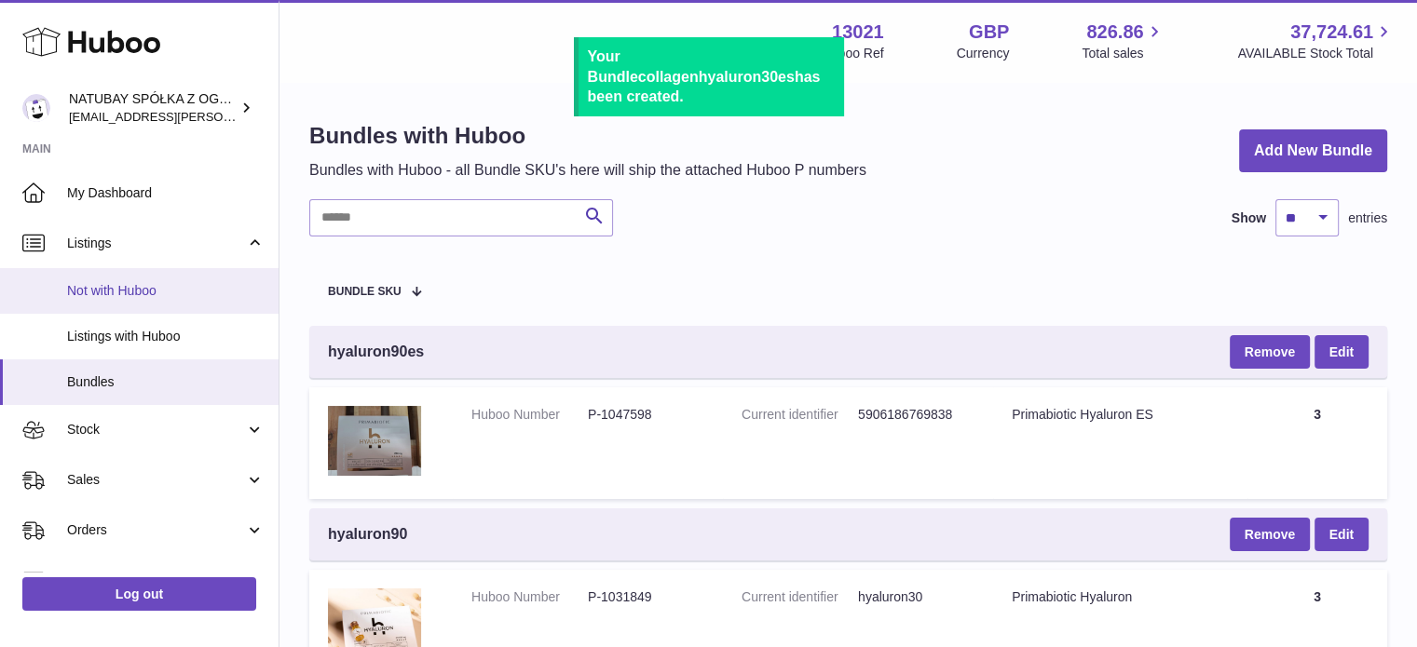
click at [115, 278] on link "Not with Huboo" at bounding box center [139, 291] width 278 height 46
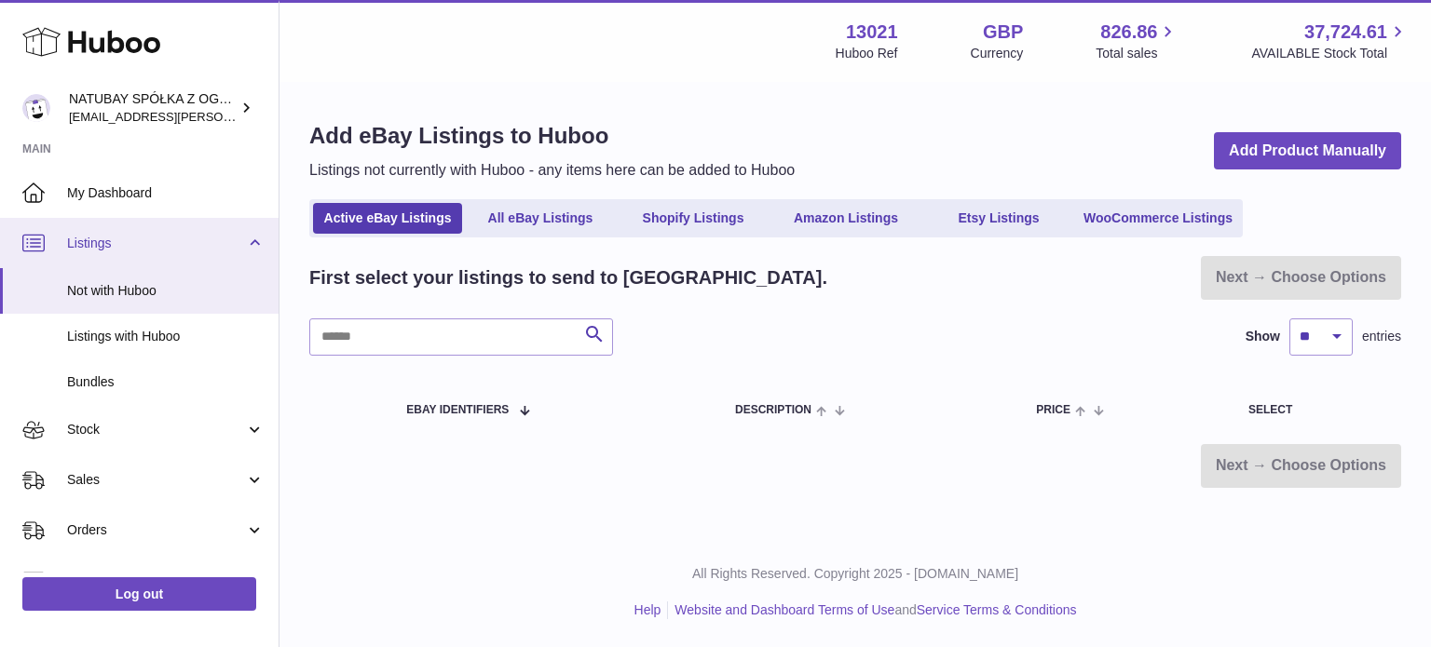
click at [158, 245] on span "Listings" at bounding box center [156, 244] width 178 height 18
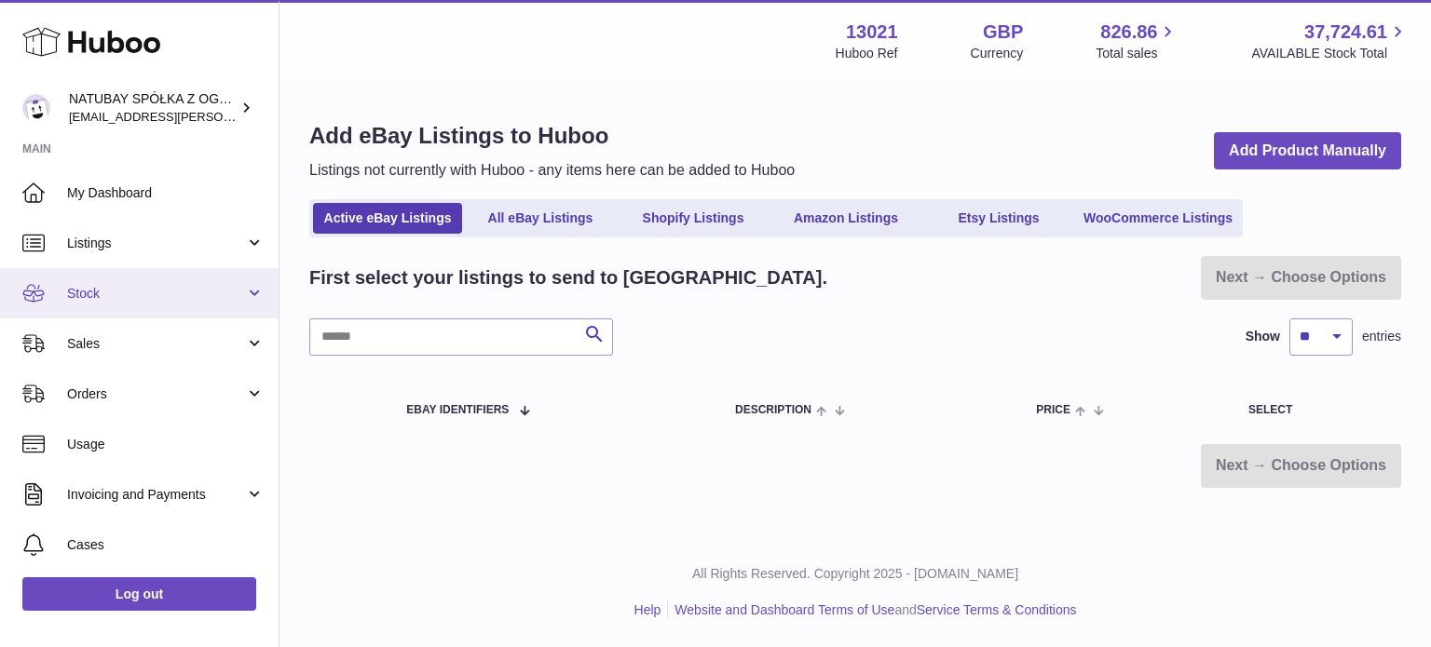
click at [119, 305] on link "Stock" at bounding box center [139, 293] width 278 height 50
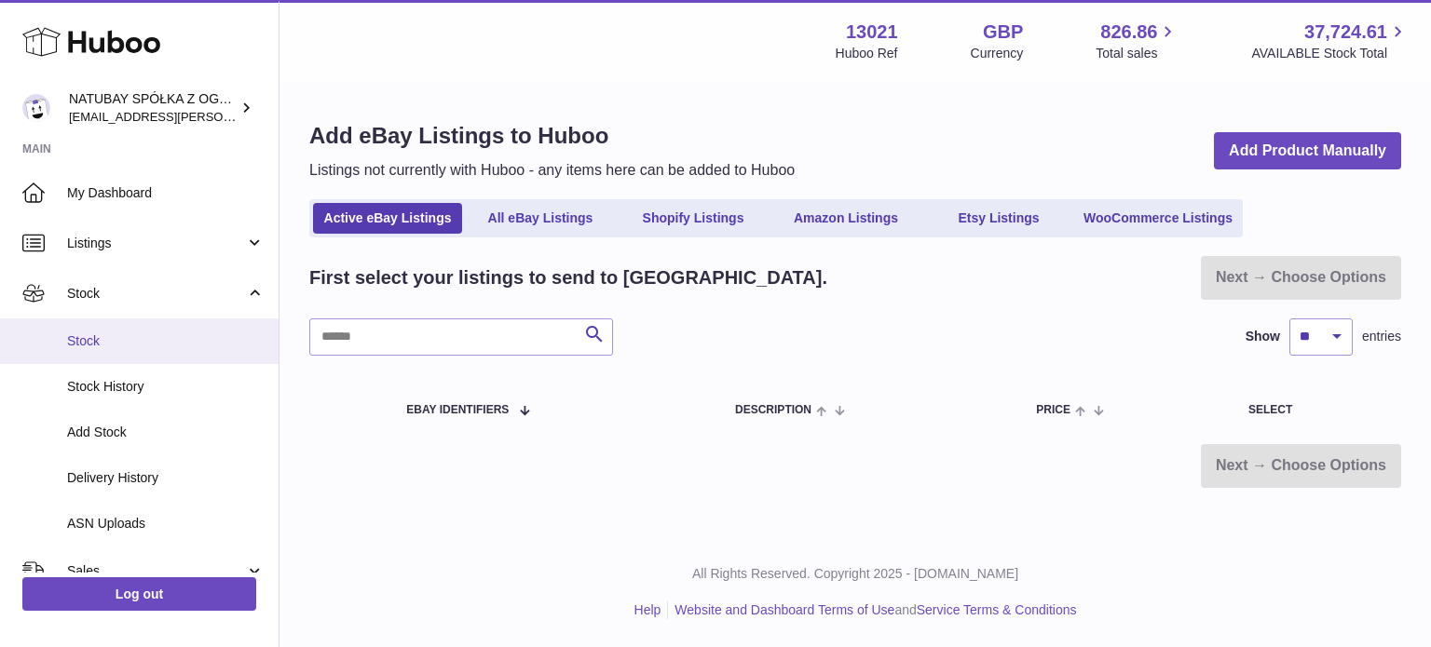
click at [120, 335] on span "Stock" at bounding box center [165, 341] width 197 height 18
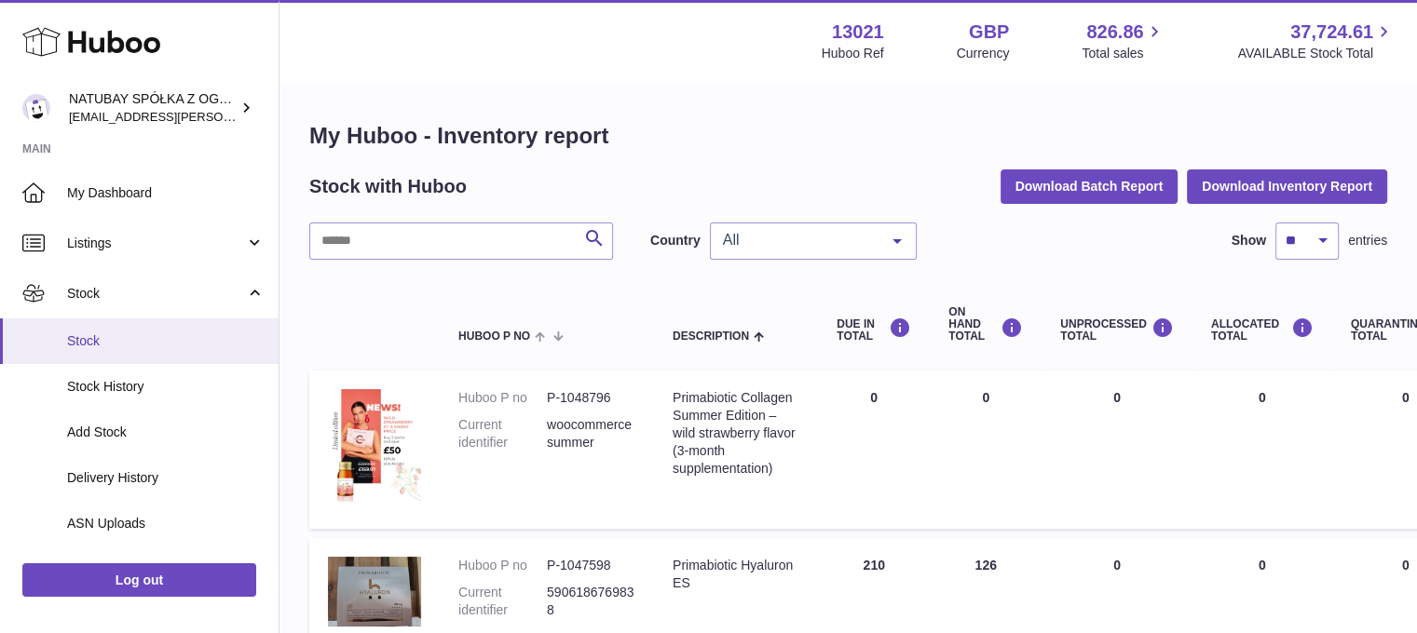
click at [141, 334] on span "Stock" at bounding box center [165, 341] width 197 height 18
click at [194, 352] on link "Stock" at bounding box center [139, 342] width 278 height 46
click at [170, 330] on link "Stock" at bounding box center [139, 342] width 278 height 46
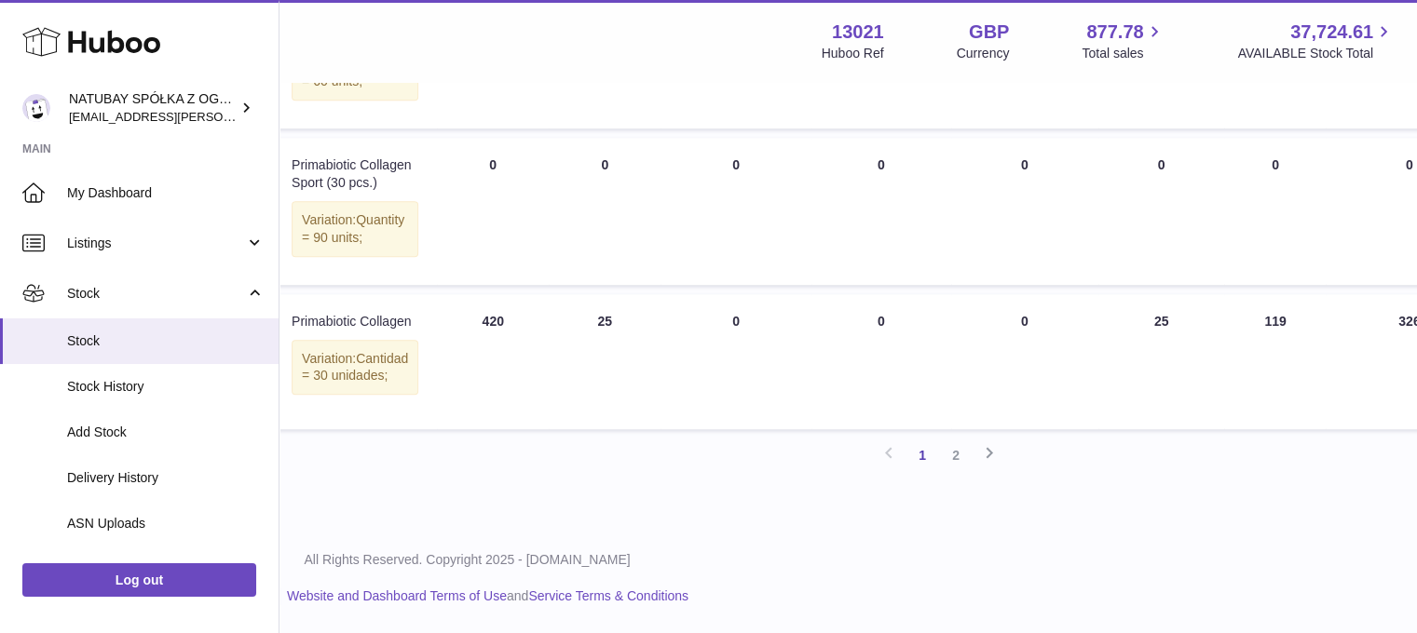
scroll to position [1583, 145]
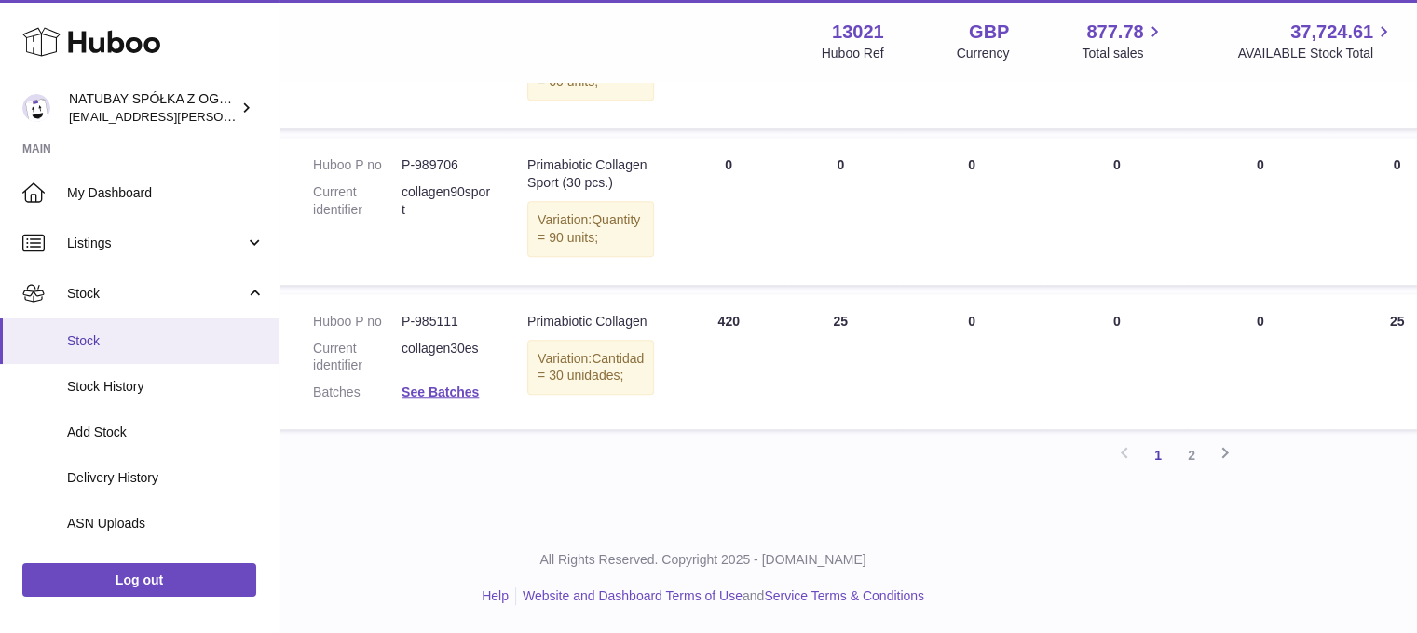
click at [123, 332] on span "Stock" at bounding box center [165, 341] width 197 height 18
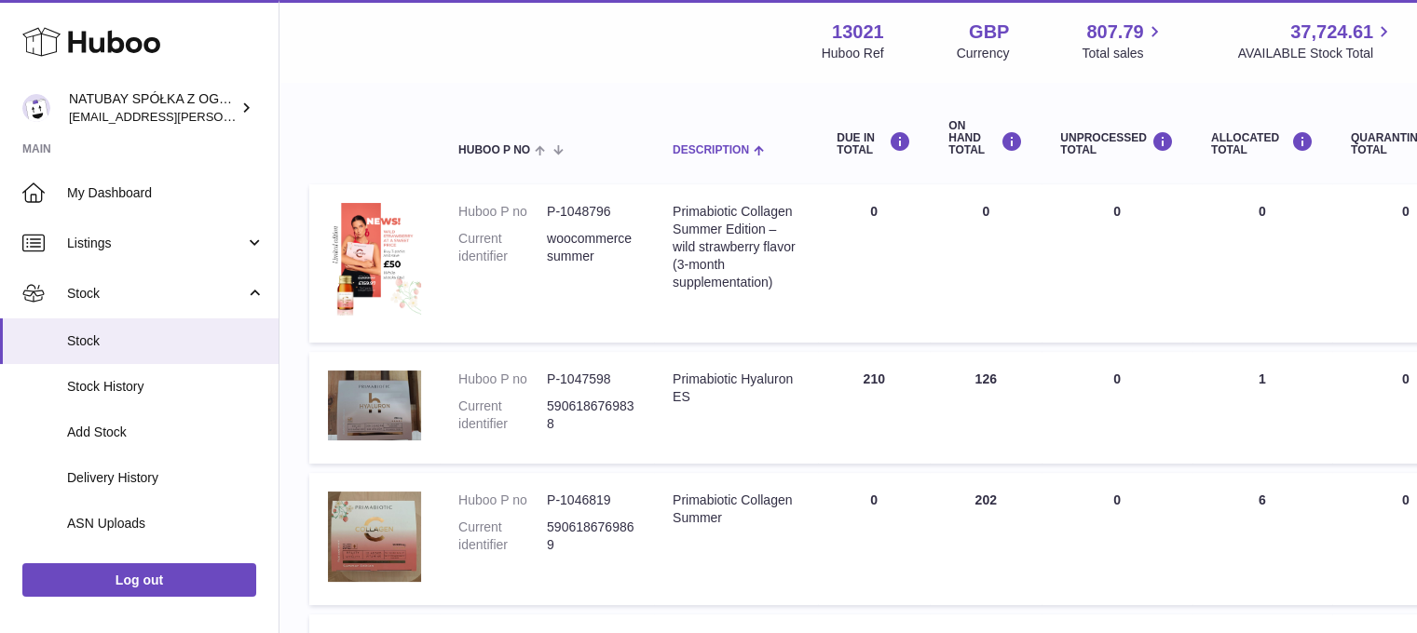
scroll to position [373, 0]
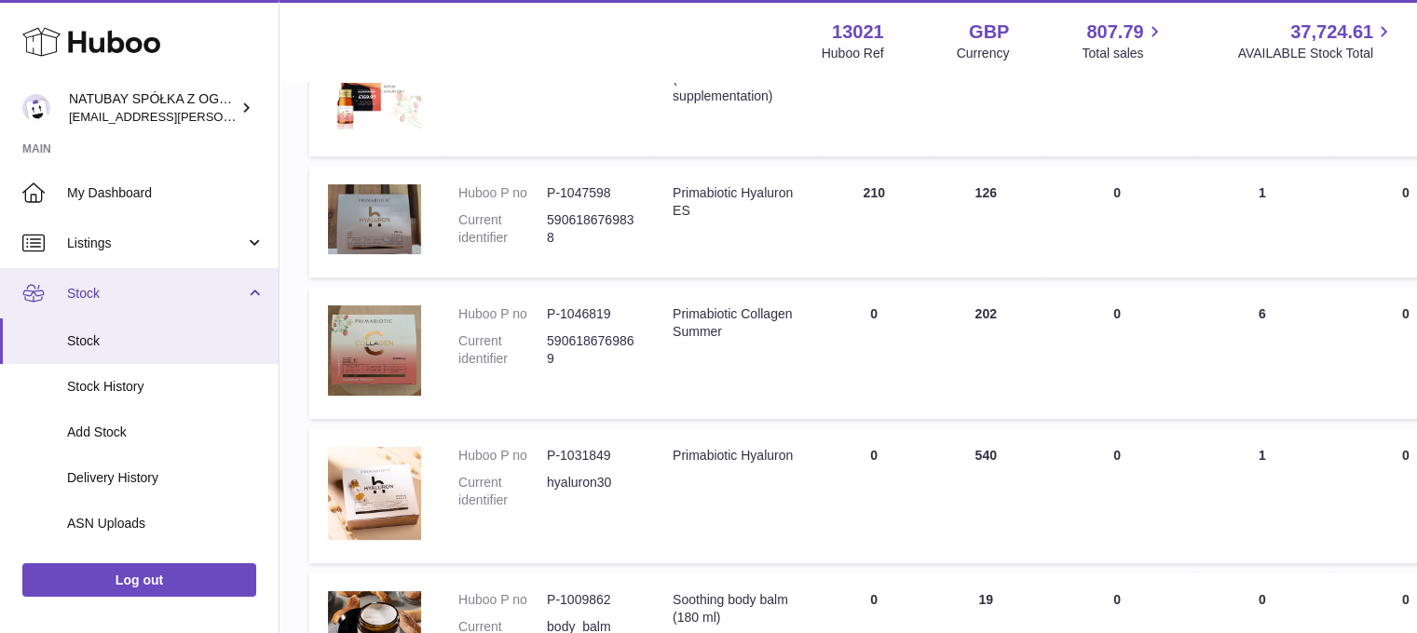
click at [143, 291] on span "Stock" at bounding box center [156, 294] width 178 height 18
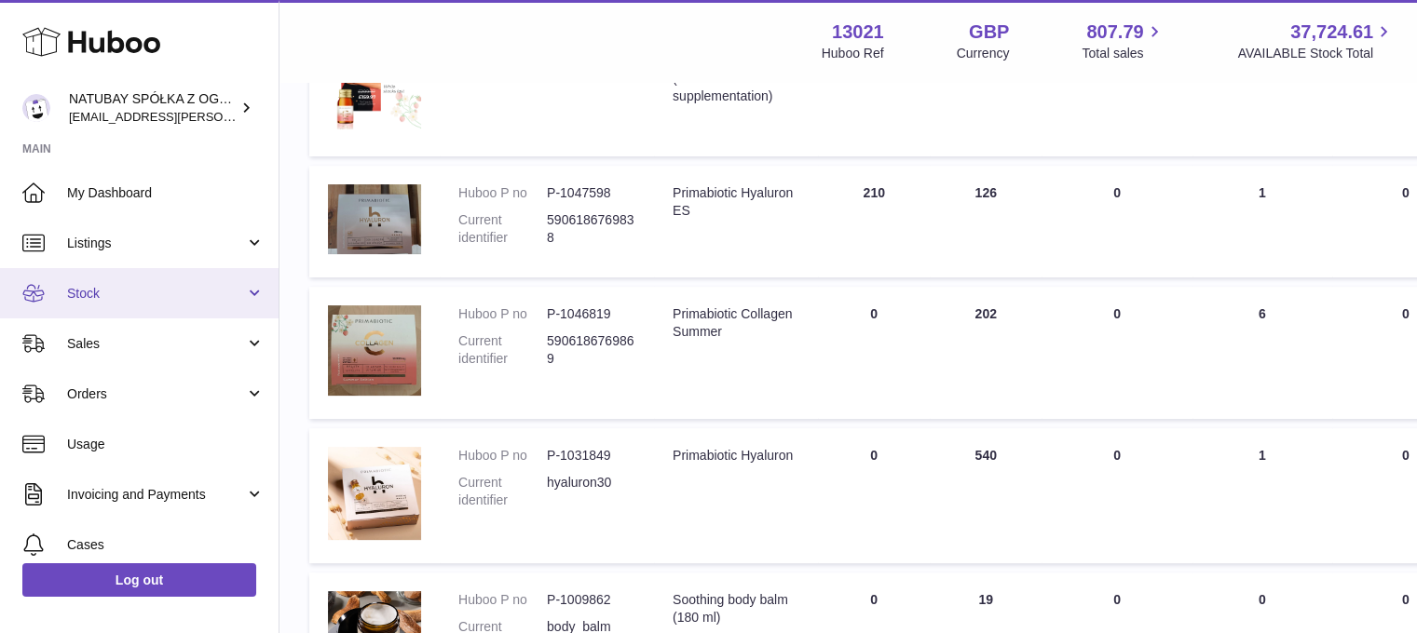
click at [143, 291] on span "Stock" at bounding box center [156, 294] width 178 height 18
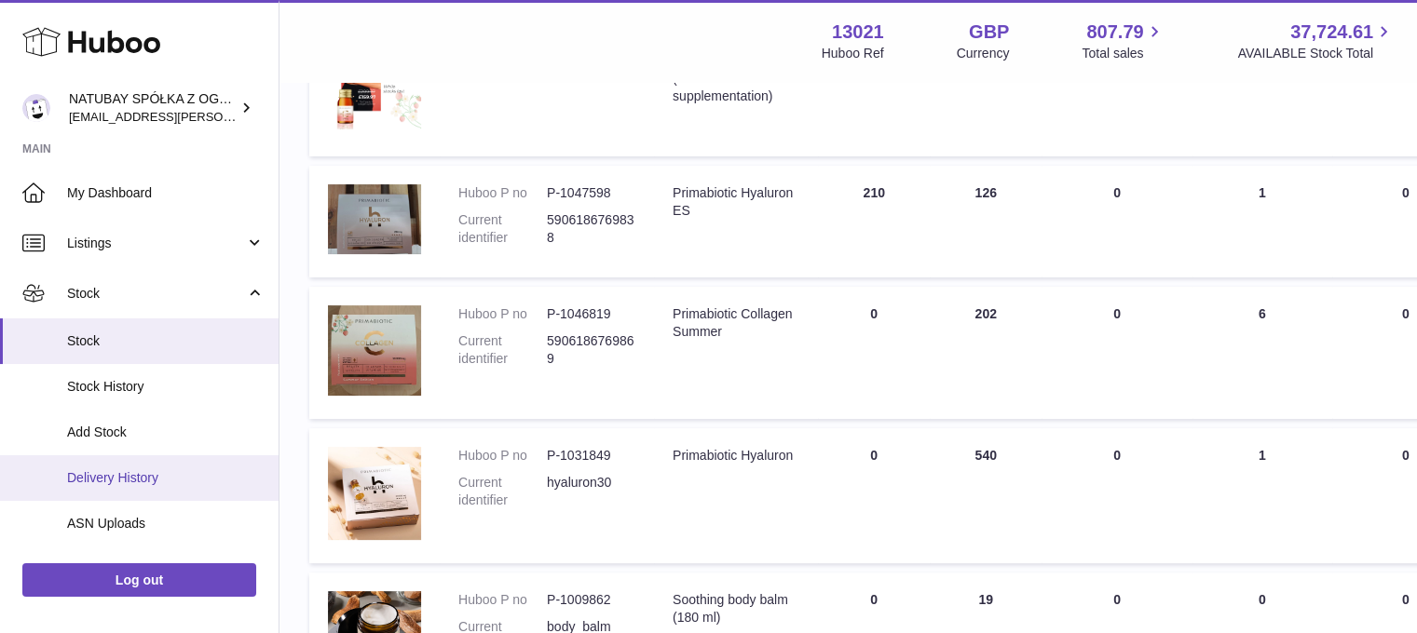
click at [145, 470] on span "Delivery History" at bounding box center [165, 478] width 197 height 18
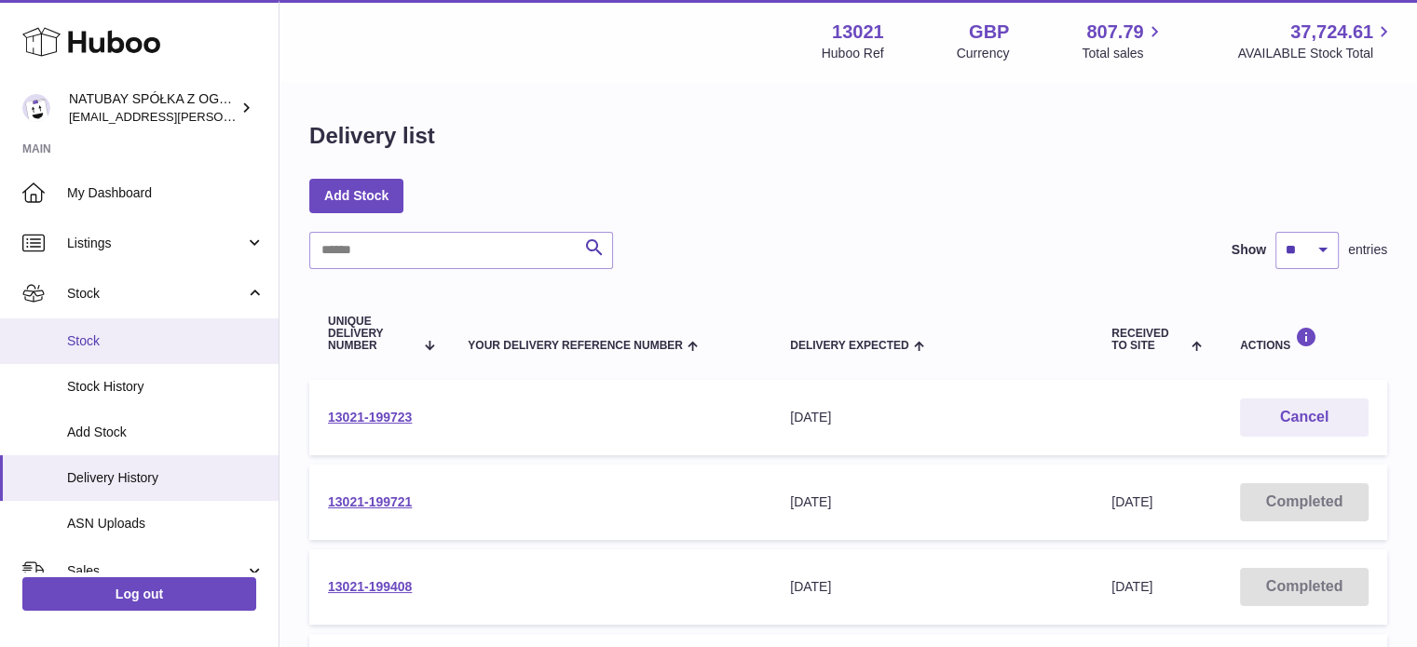
click at [249, 360] on link "Stock" at bounding box center [139, 342] width 278 height 46
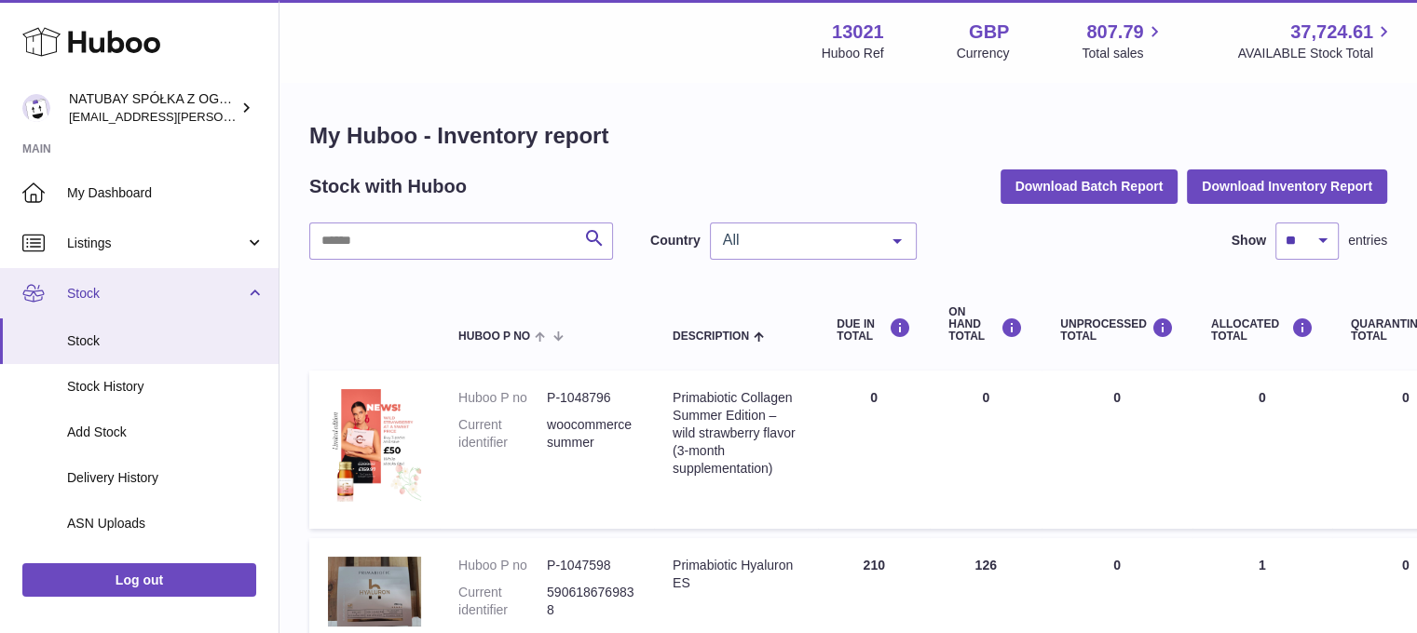
click at [88, 305] on link "Stock" at bounding box center [139, 293] width 278 height 50
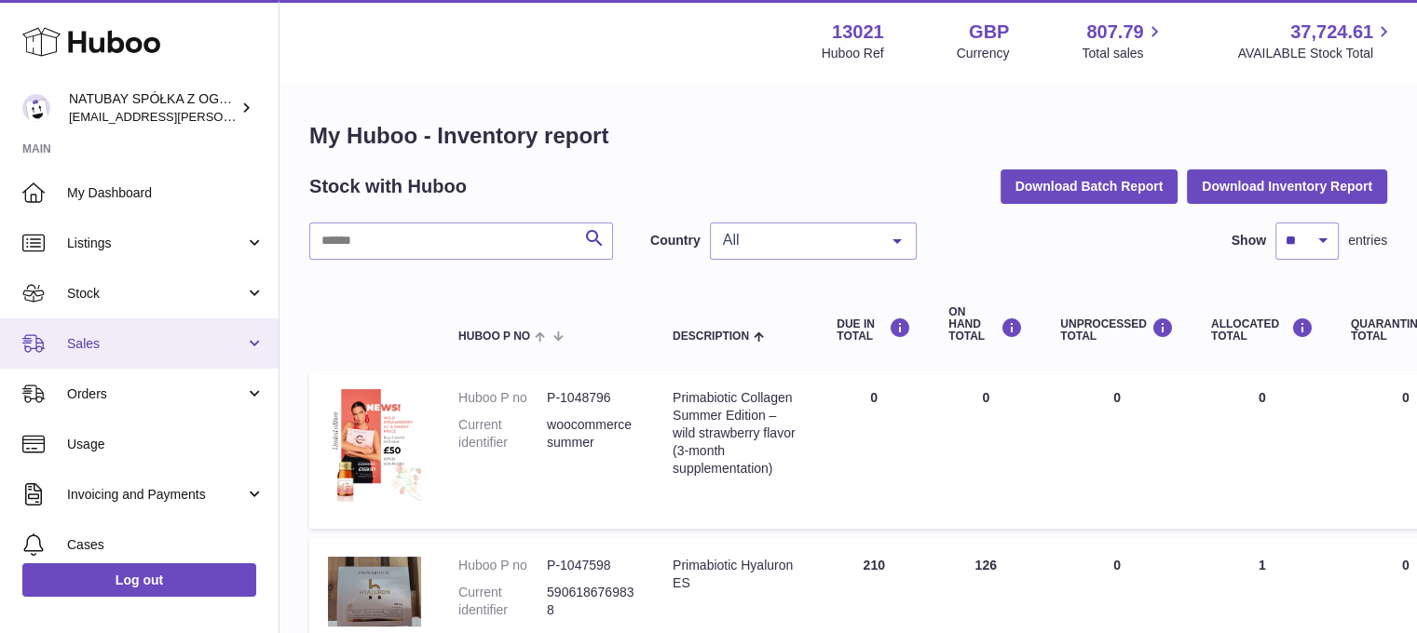
click at [132, 335] on span "Sales" at bounding box center [156, 344] width 178 height 18
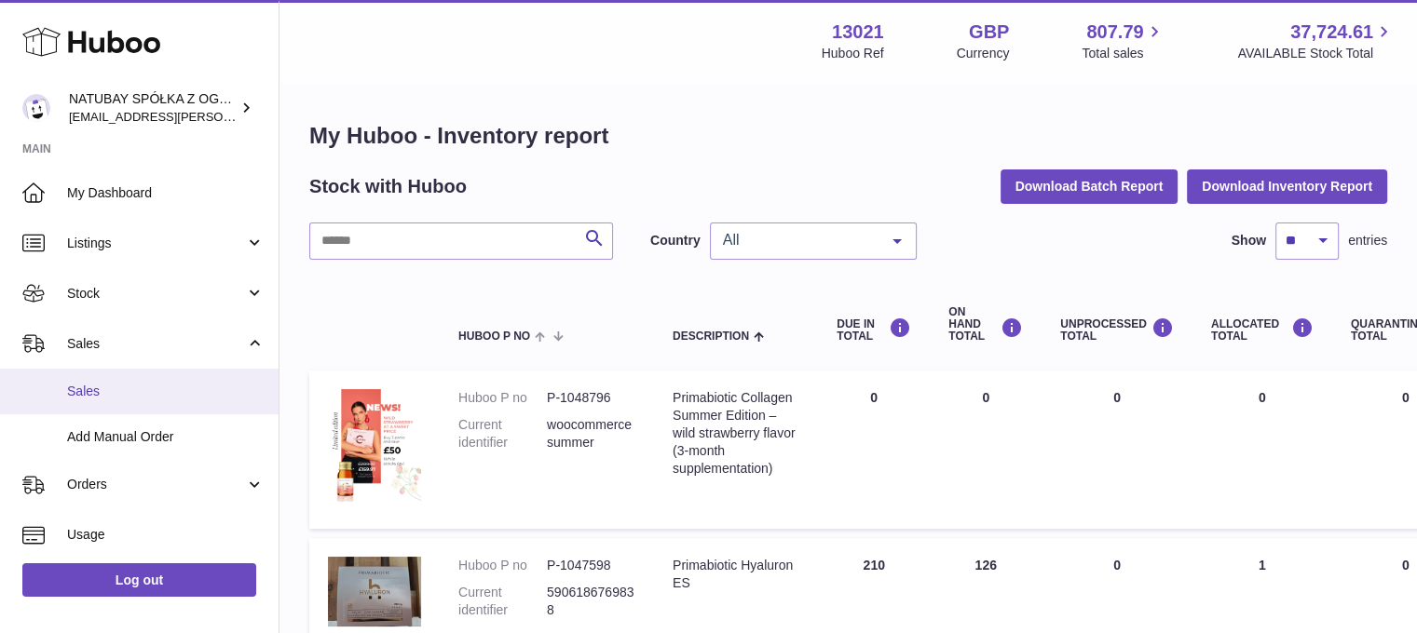
click at [123, 390] on span "Sales" at bounding box center [165, 392] width 197 height 18
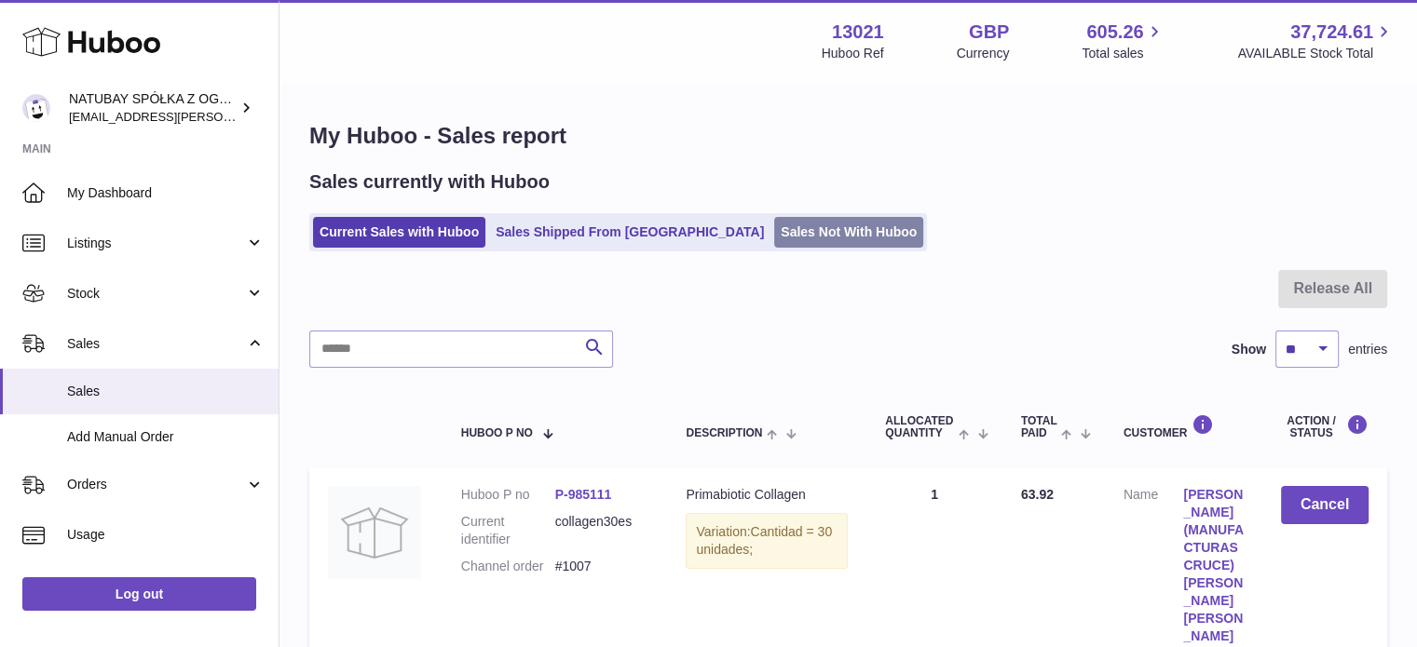
click at [774, 223] on link "Sales Not With Huboo" at bounding box center [848, 232] width 149 height 31
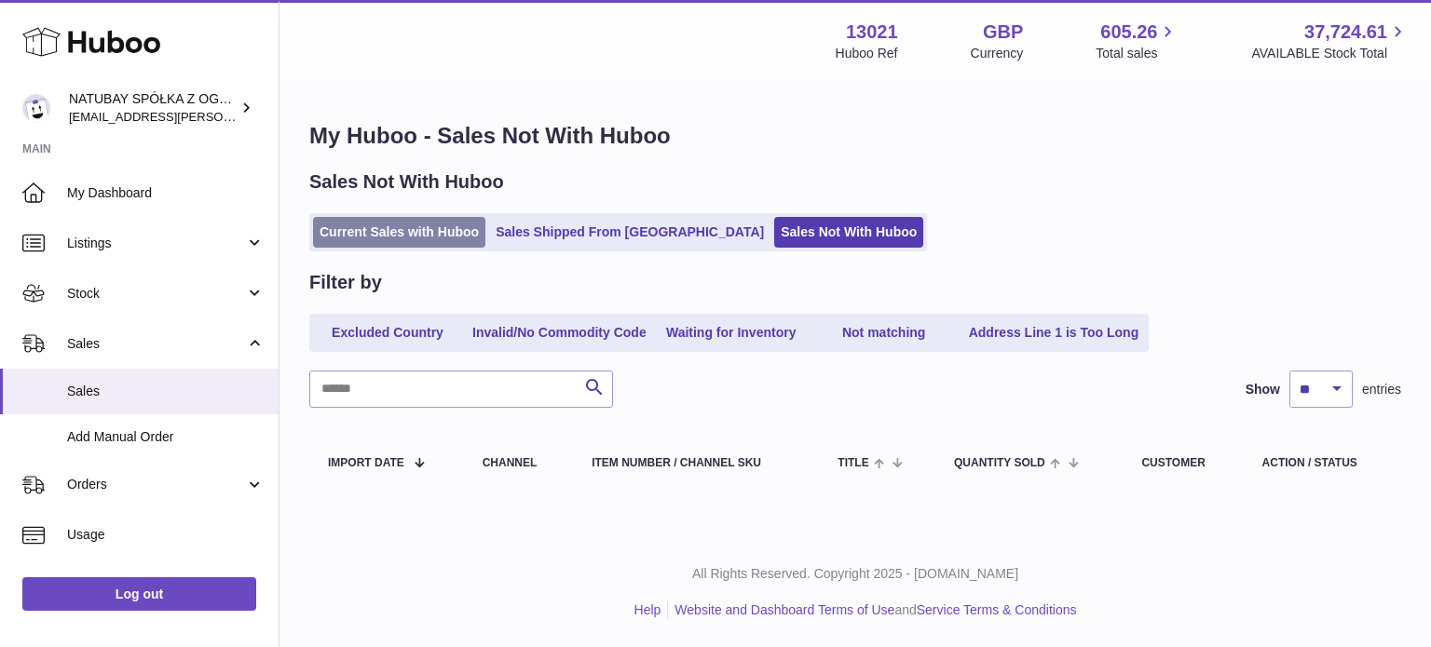
click at [388, 230] on link "Current Sales with Huboo" at bounding box center [399, 232] width 172 height 31
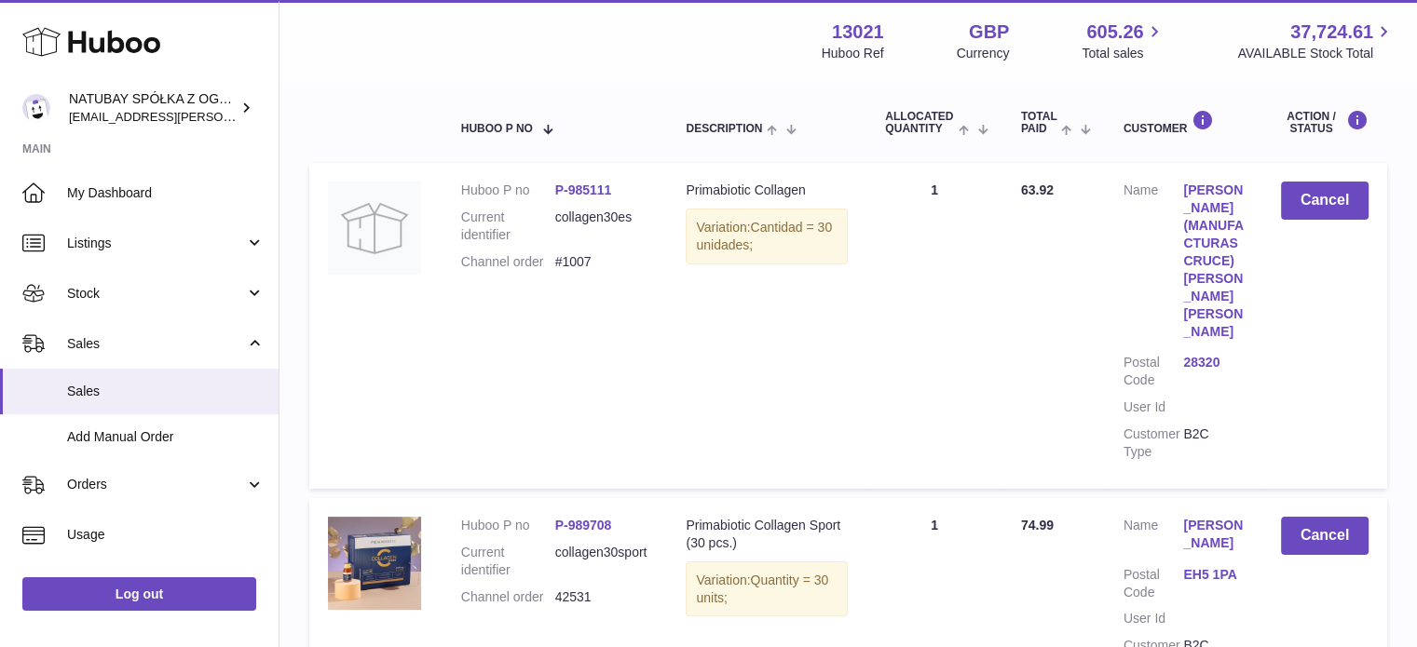
scroll to position [279, 0]
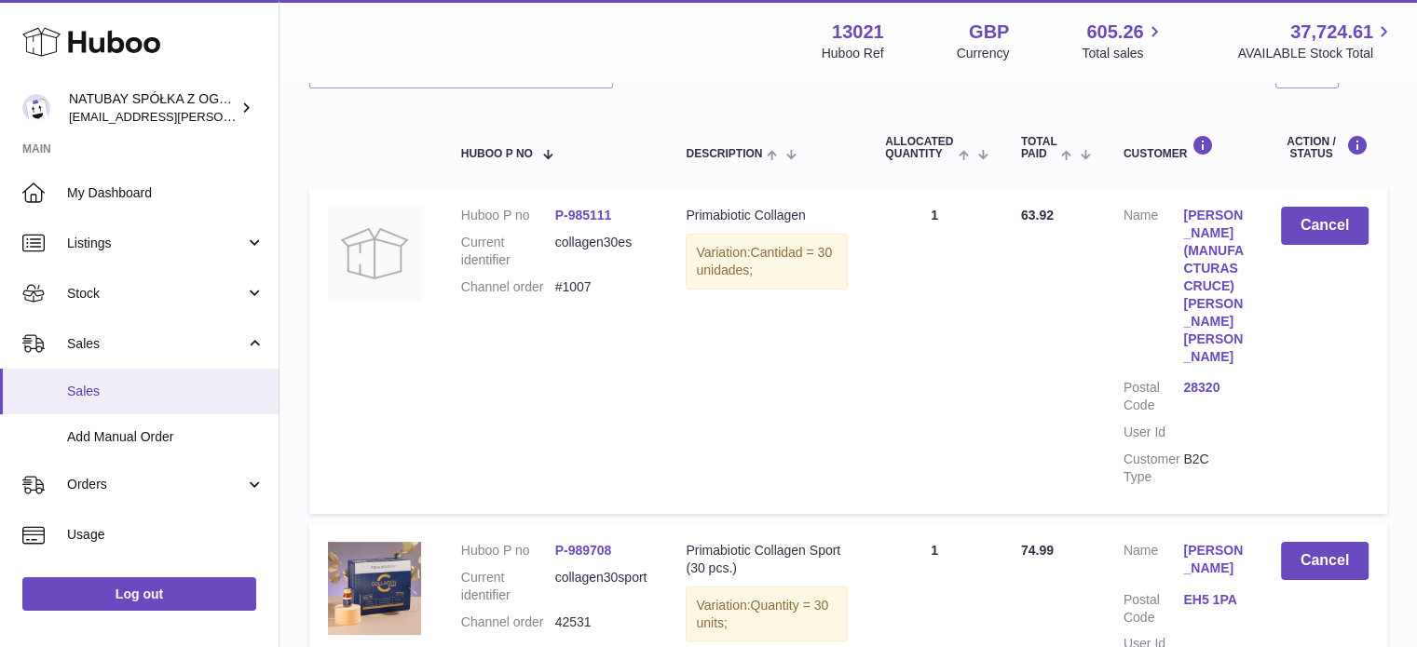
click at [115, 375] on link "Sales" at bounding box center [139, 392] width 278 height 46
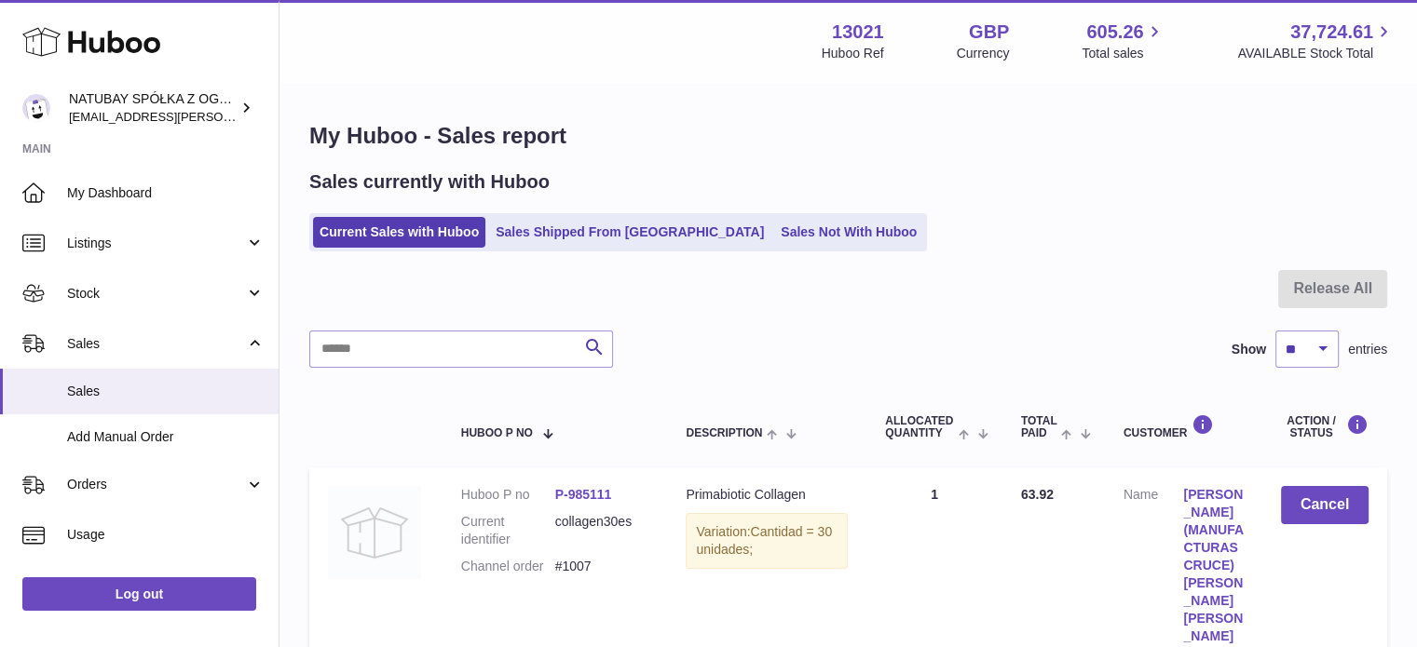
click at [395, 521] on img at bounding box center [374, 532] width 93 height 93
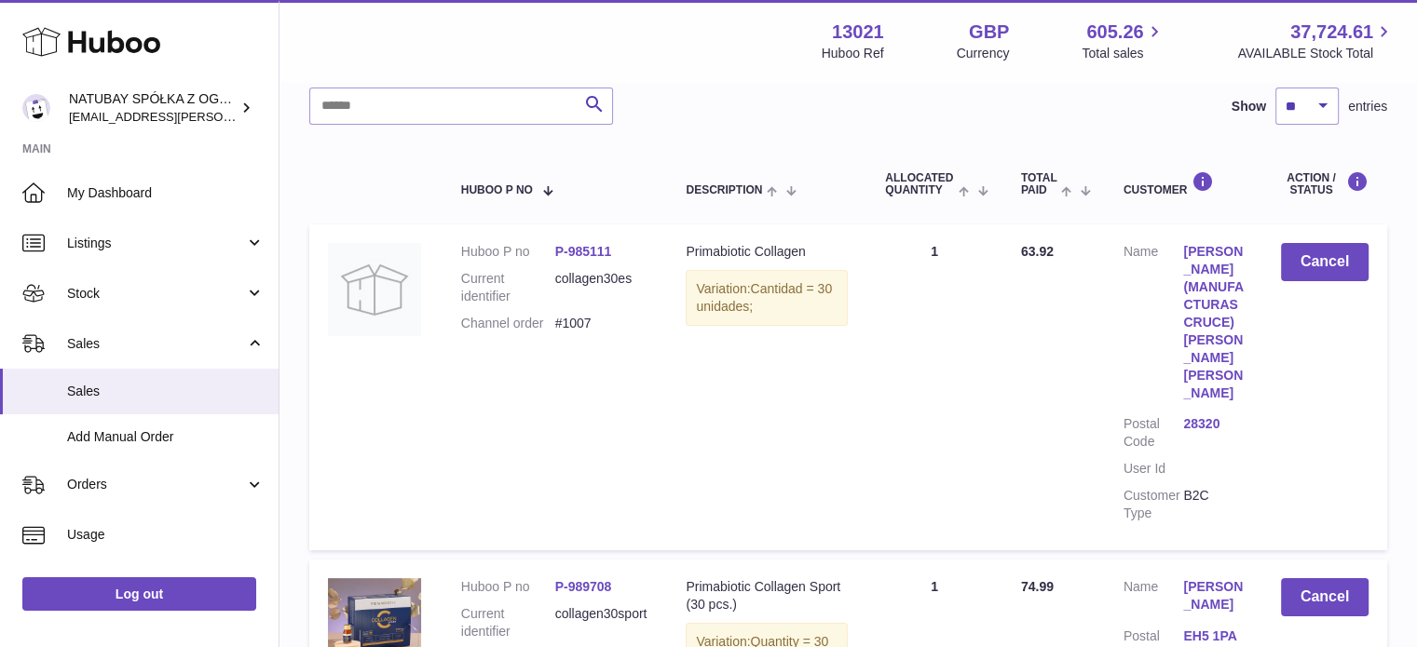
scroll to position [373, 0]
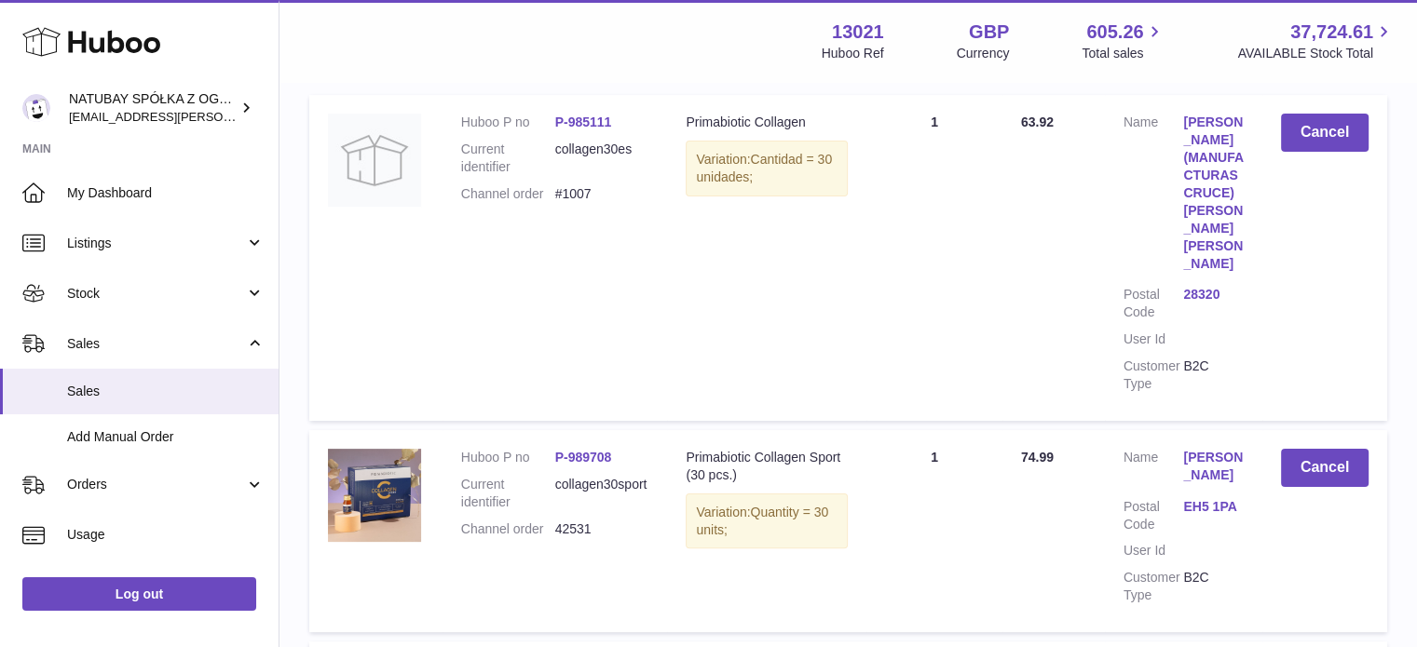
click at [393, 430] on td at bounding box center [375, 531] width 133 height 202
click at [392, 449] on img at bounding box center [374, 495] width 93 height 93
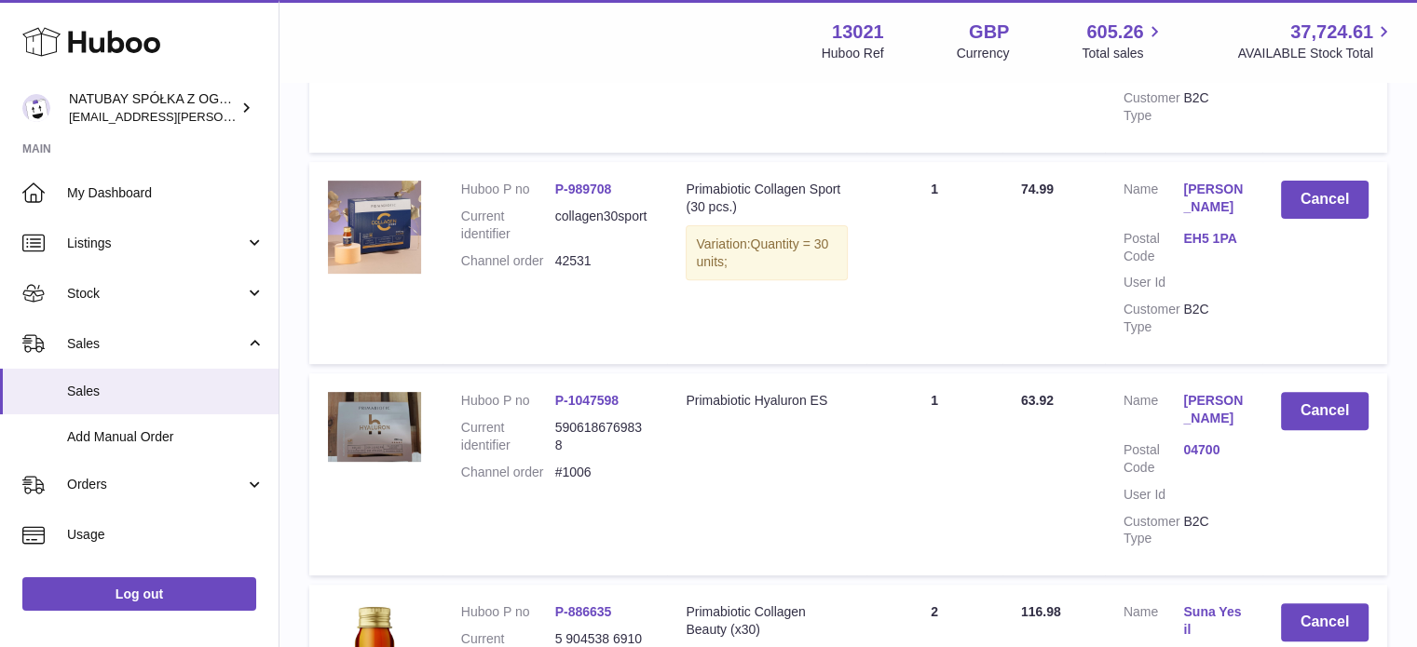
scroll to position [652, 0]
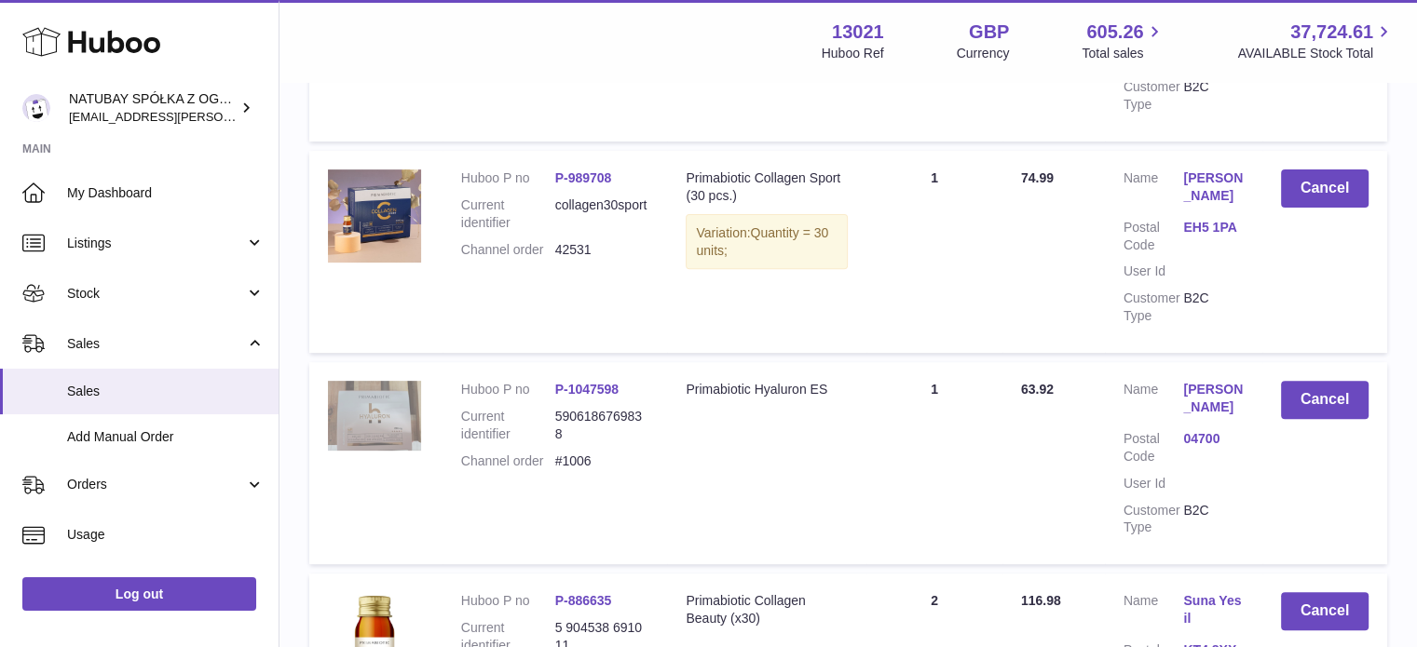
click at [400, 381] on img at bounding box center [374, 416] width 93 height 70
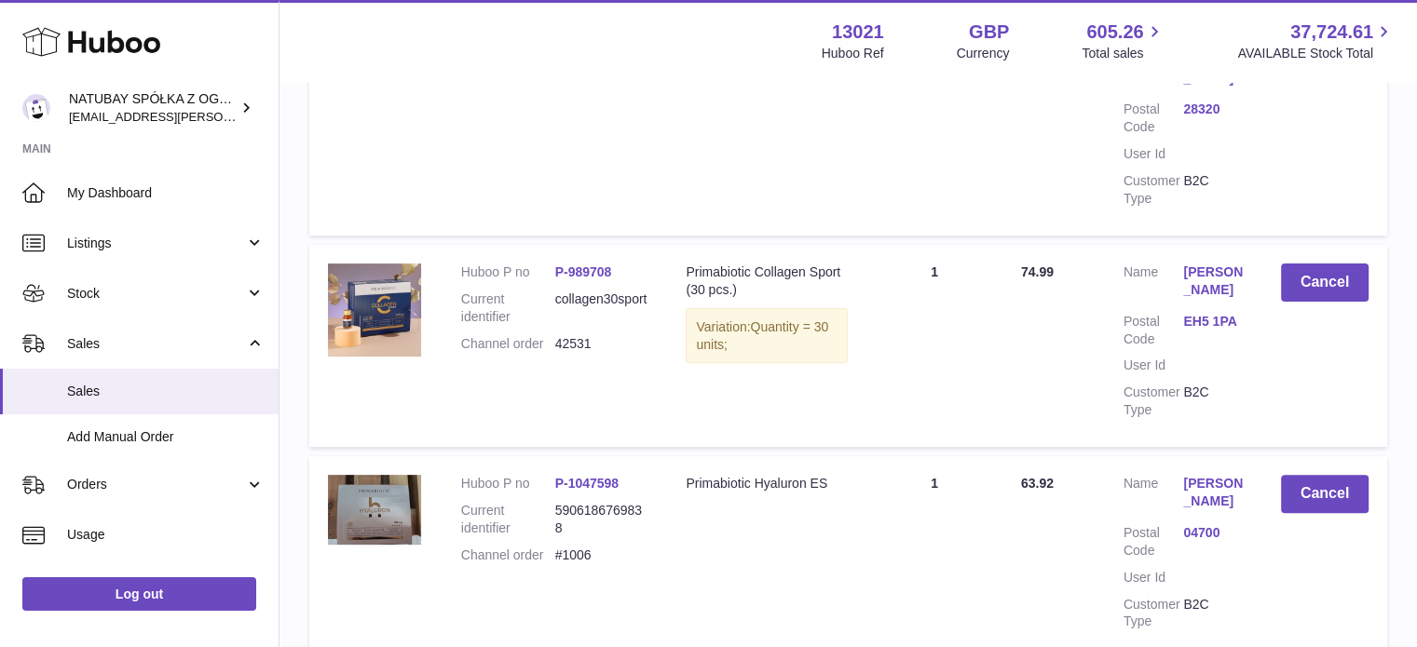
scroll to position [559, 0]
click at [350, 263] on img at bounding box center [374, 309] width 93 height 93
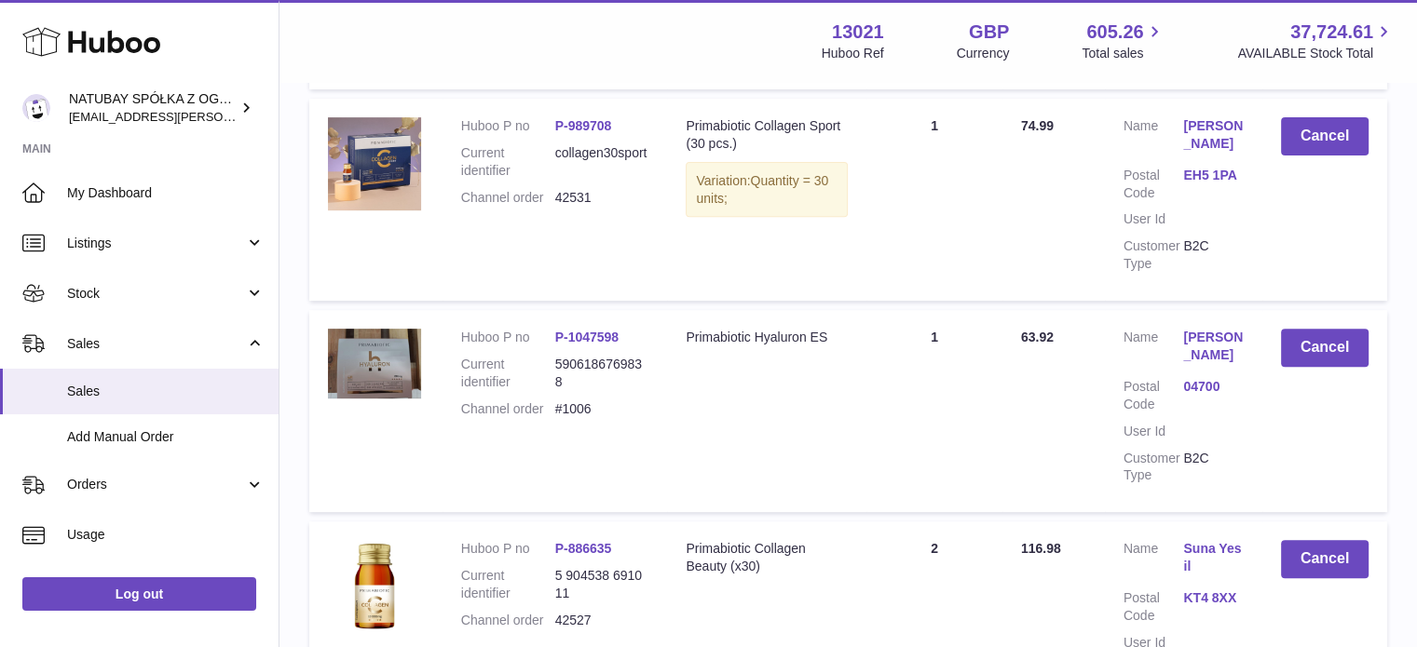
scroll to position [931, 0]
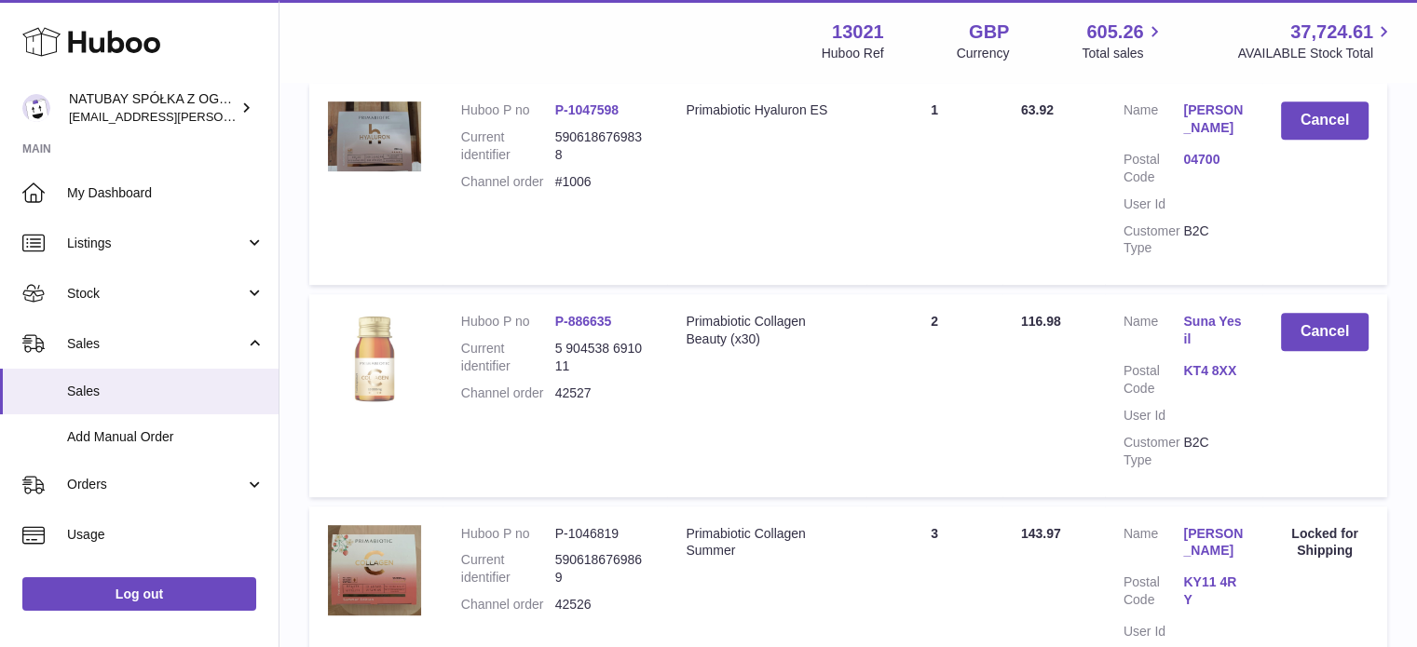
click at [382, 313] on img at bounding box center [374, 359] width 93 height 93
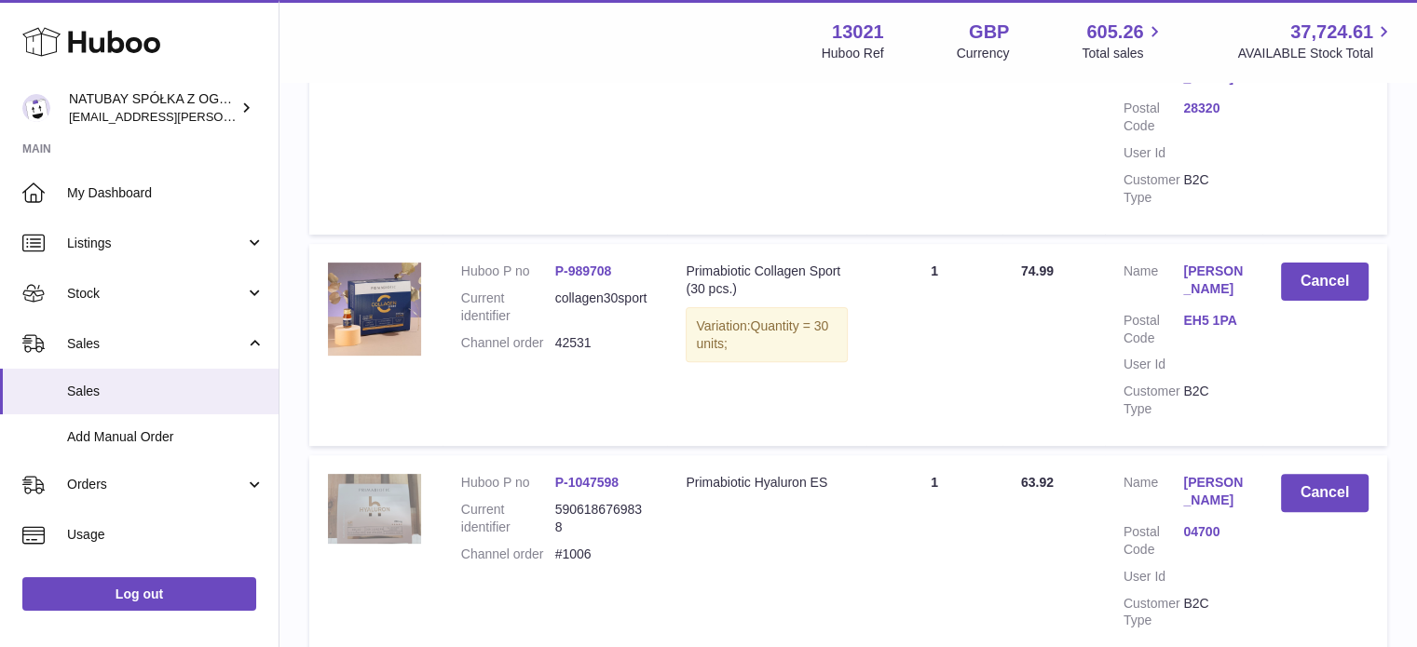
click at [395, 474] on img at bounding box center [374, 509] width 93 height 70
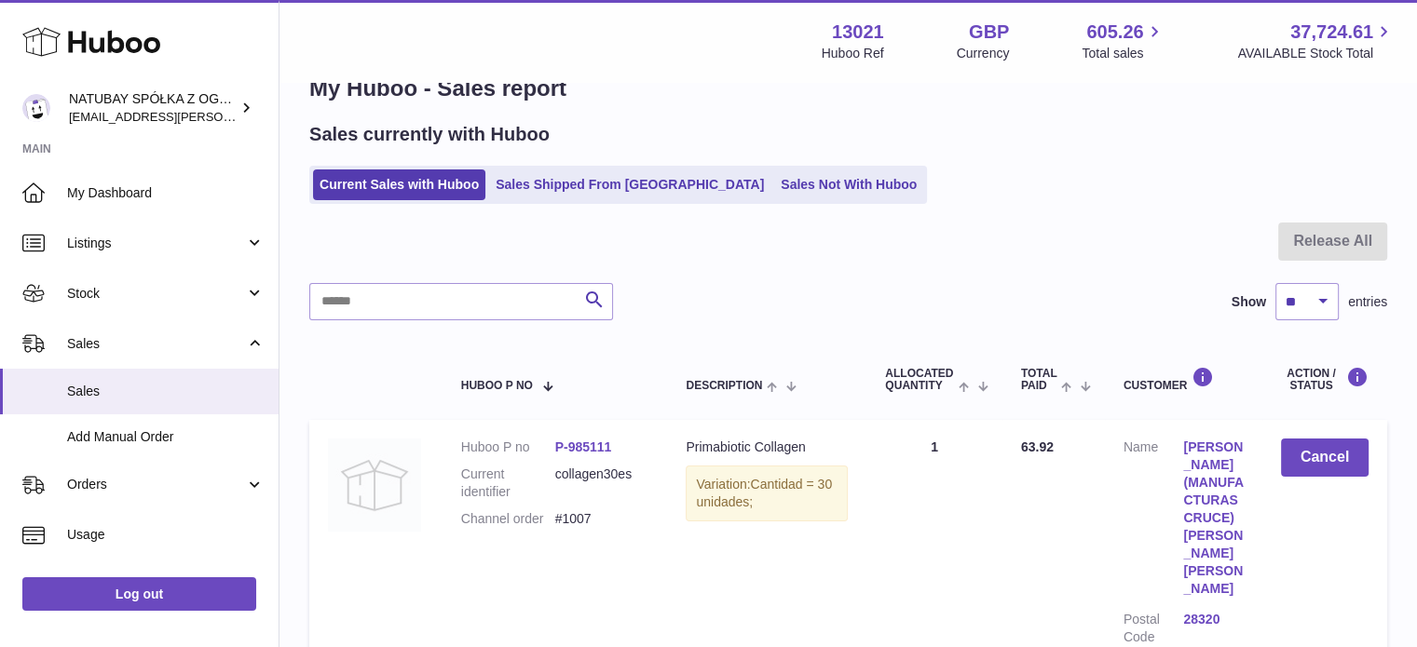
scroll to position [93, 0]
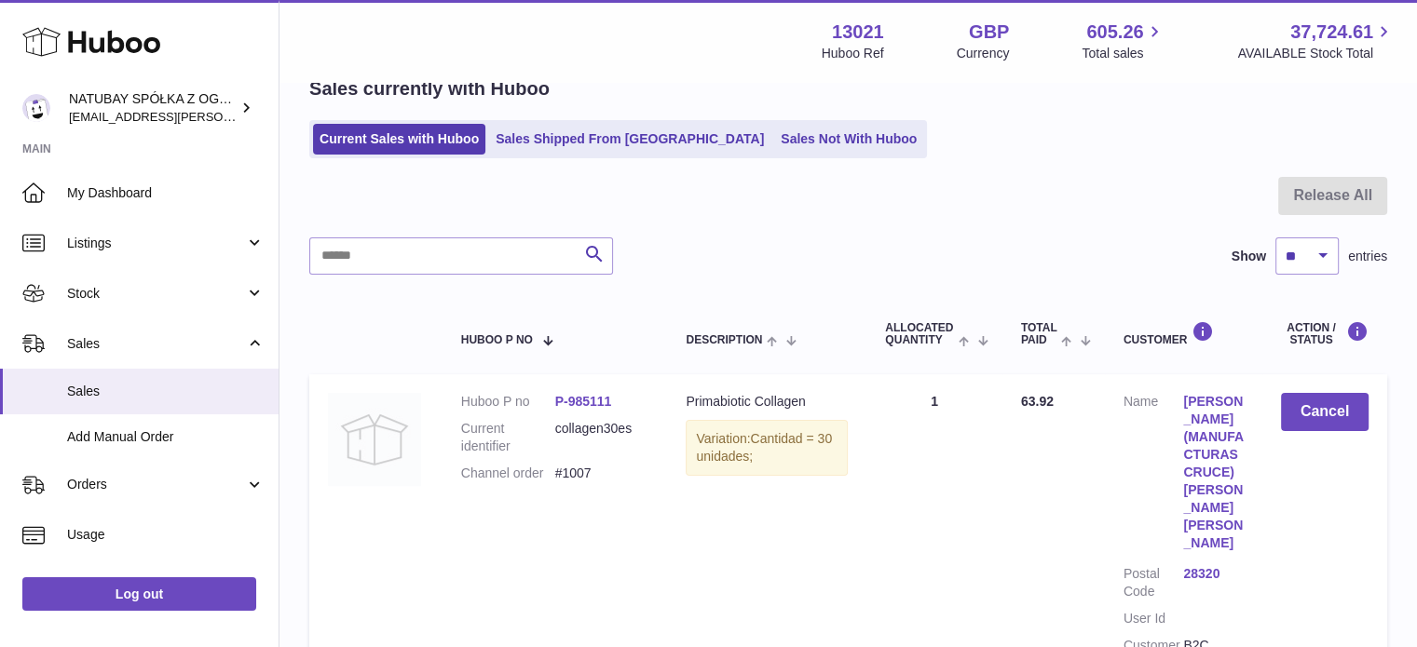
click at [392, 440] on img at bounding box center [374, 439] width 93 height 93
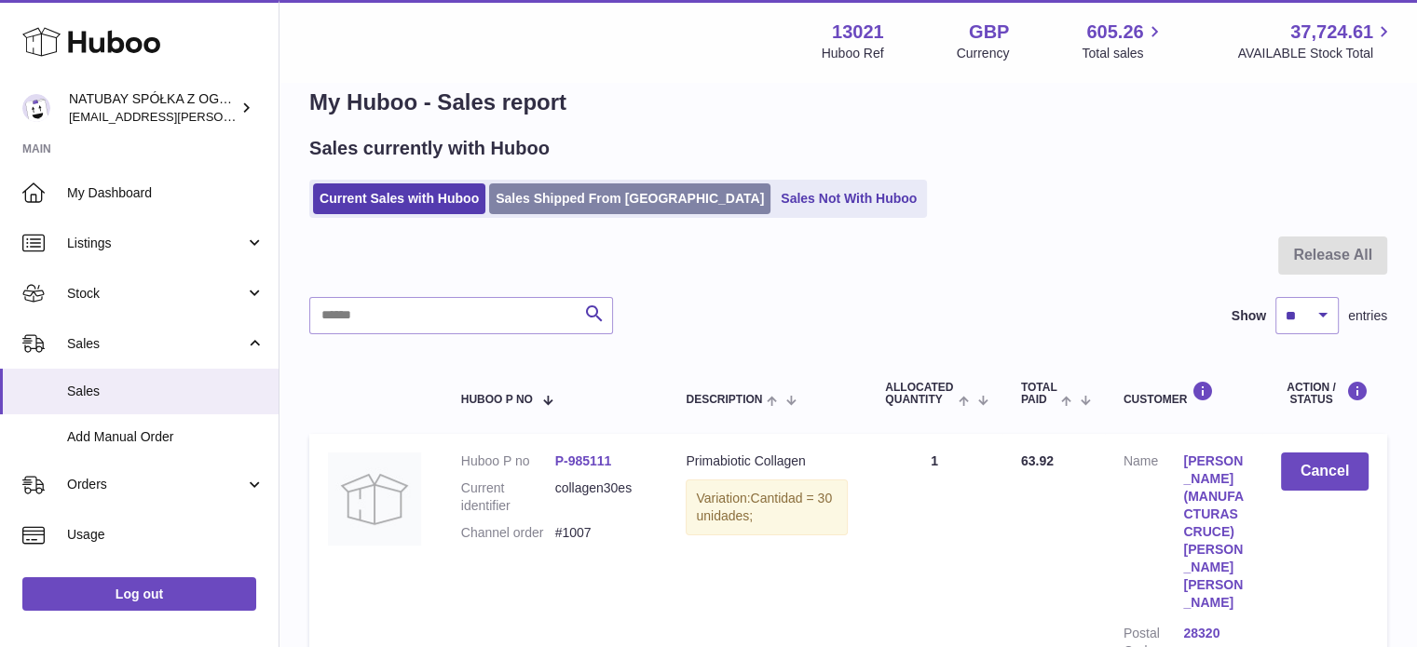
scroll to position [26, 0]
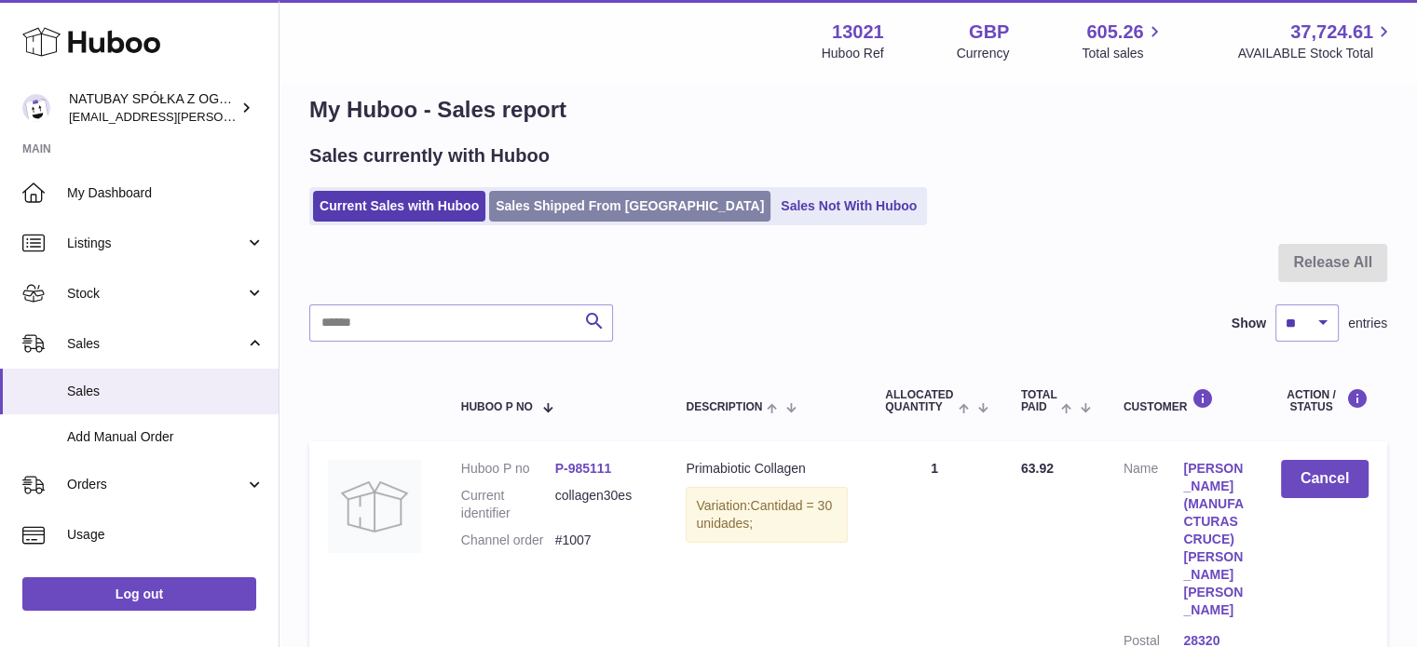
click at [562, 196] on ul "Current Sales with Huboo Sales Shipped From Huboo Sales Not With Huboo" at bounding box center [617, 206] width 617 height 38
click at [561, 197] on link "Sales Shipped From Huboo" at bounding box center [629, 206] width 281 height 31
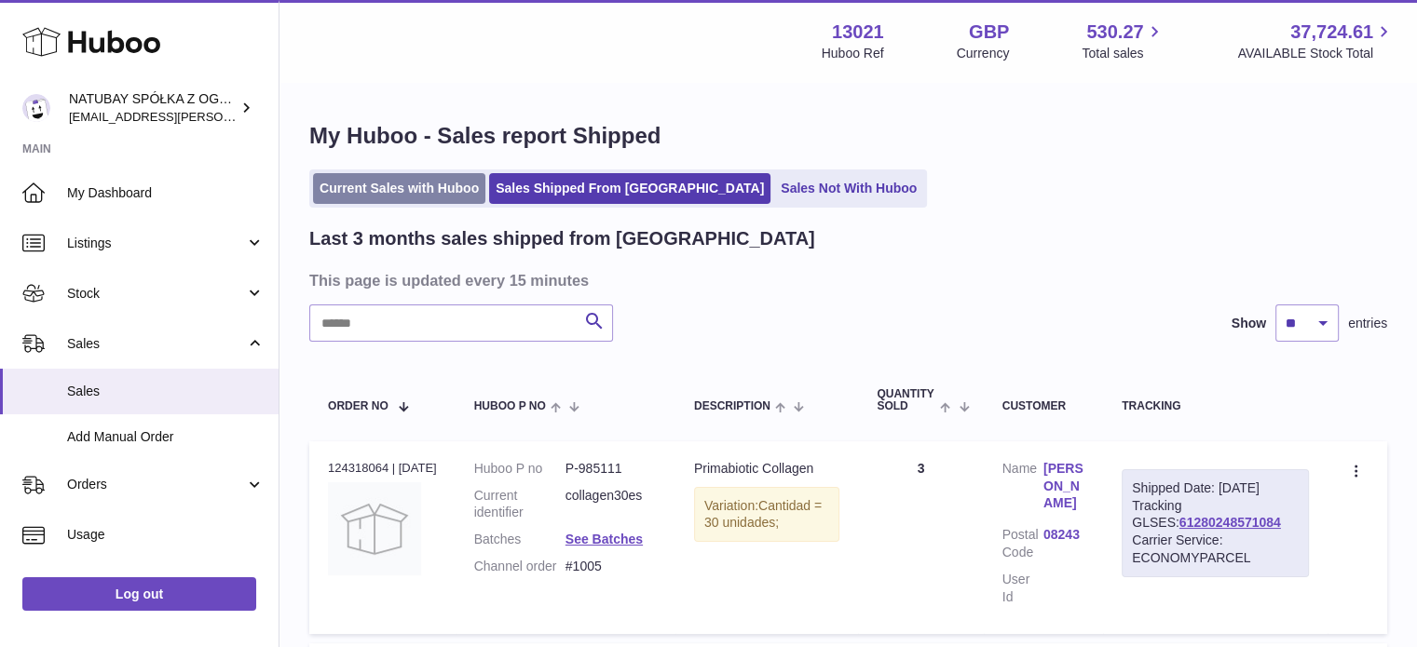
click at [383, 193] on link "Current Sales with Huboo" at bounding box center [399, 188] width 172 height 31
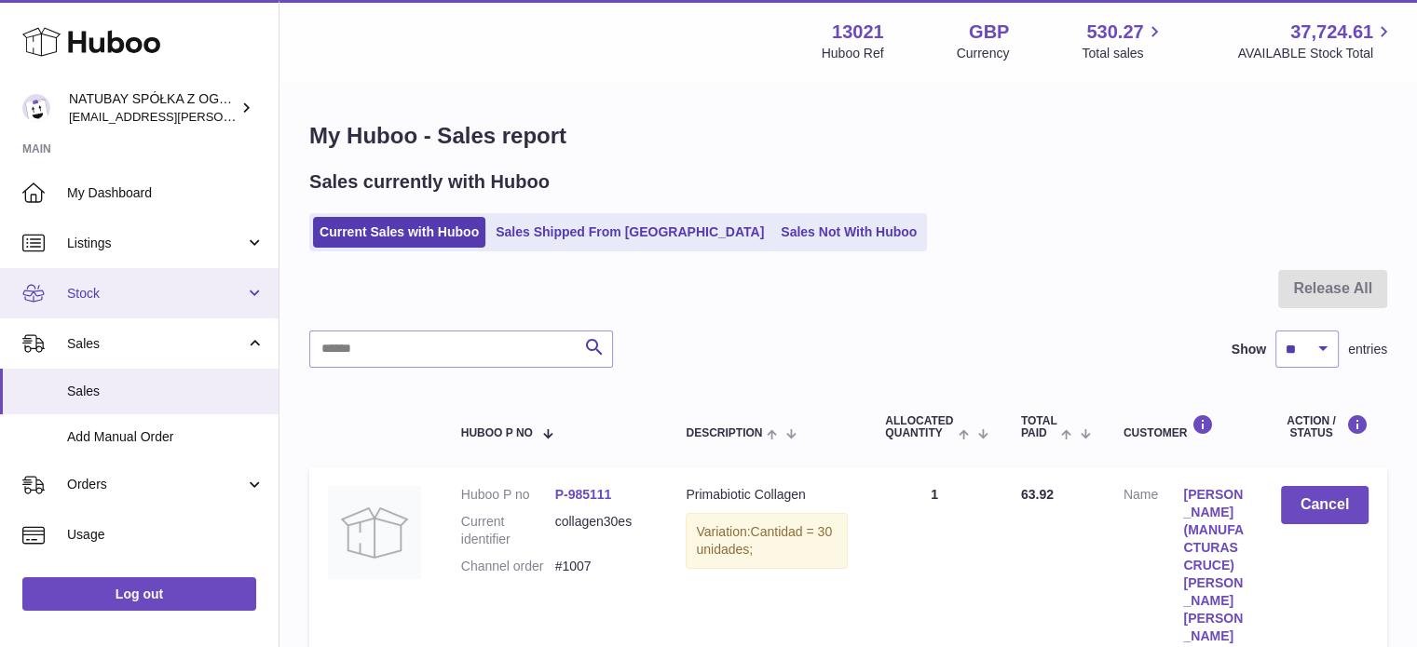
click at [124, 304] on link "Stock" at bounding box center [139, 293] width 278 height 50
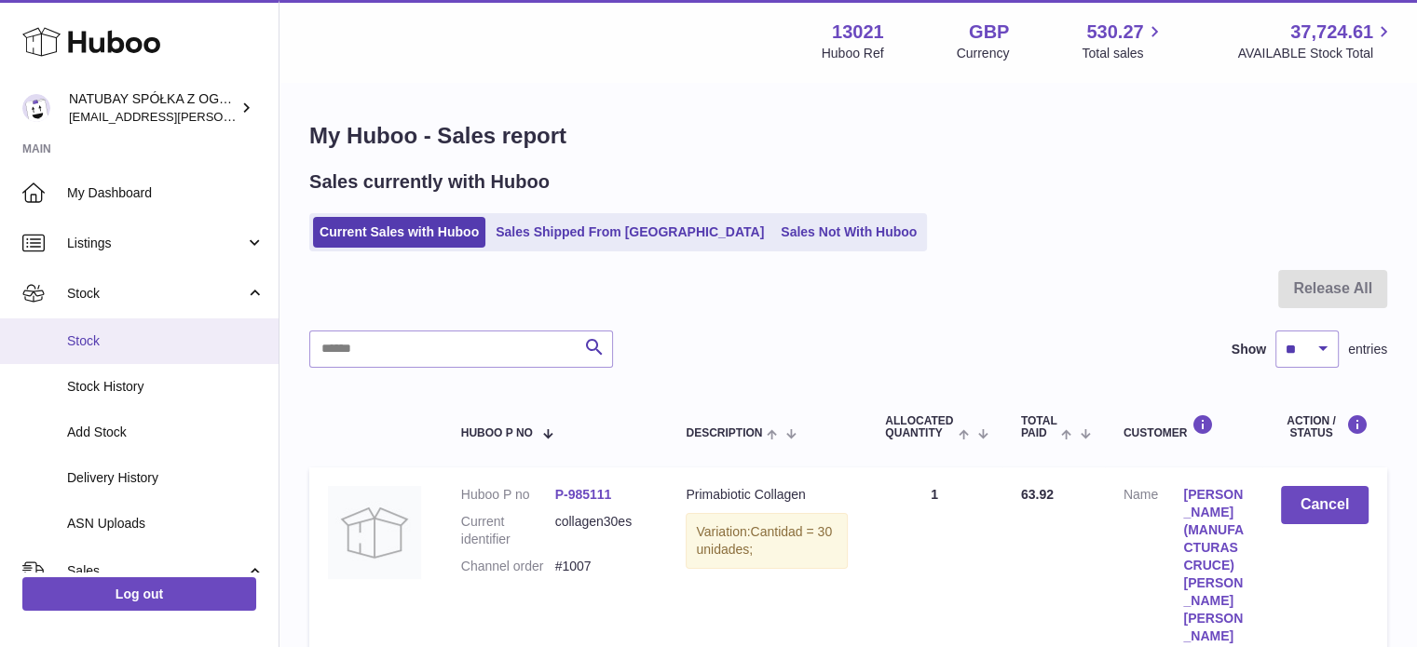
click at [119, 339] on span "Stock" at bounding box center [165, 341] width 197 height 18
